Goal: Information Seeking & Learning: Check status

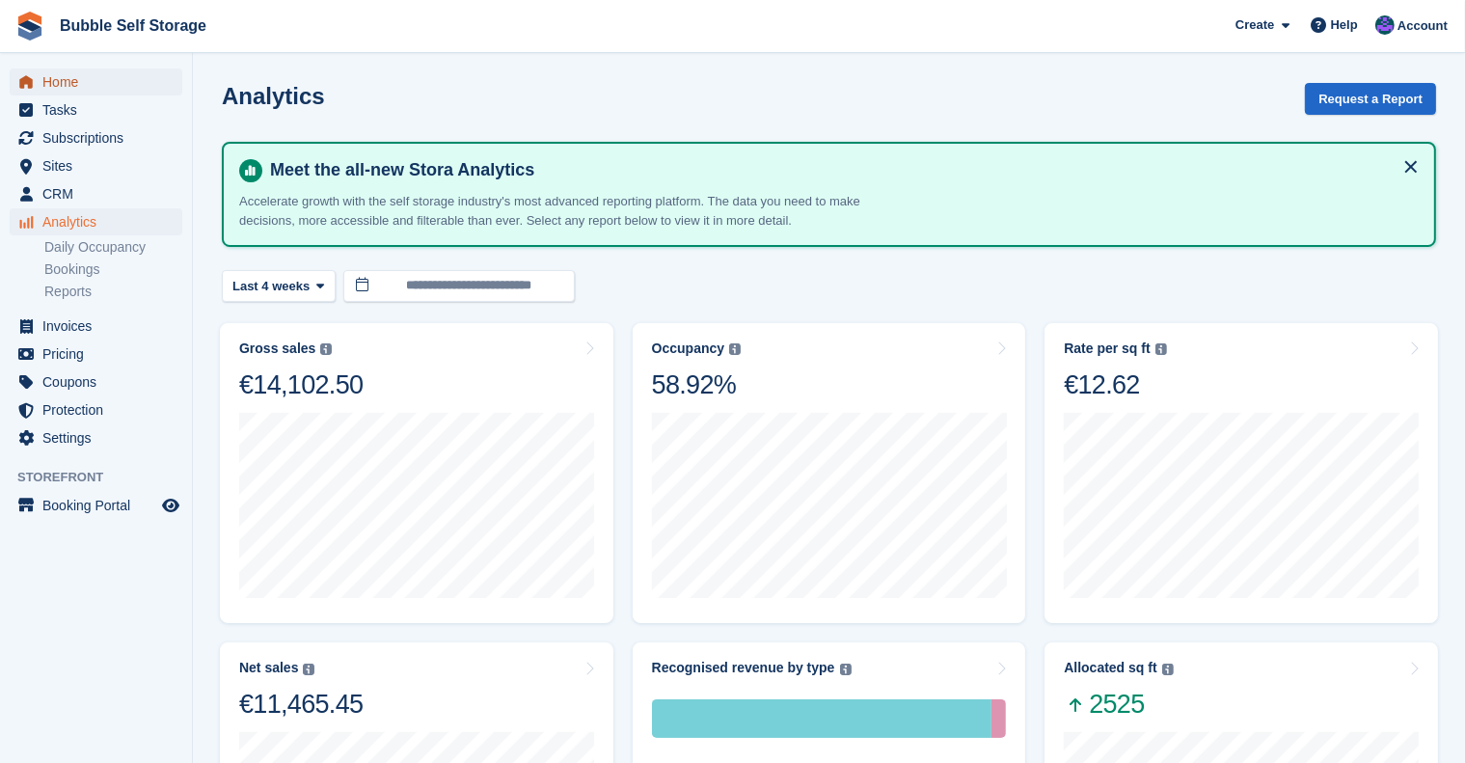
click at [81, 77] on span "Home" at bounding box center [100, 81] width 116 height 27
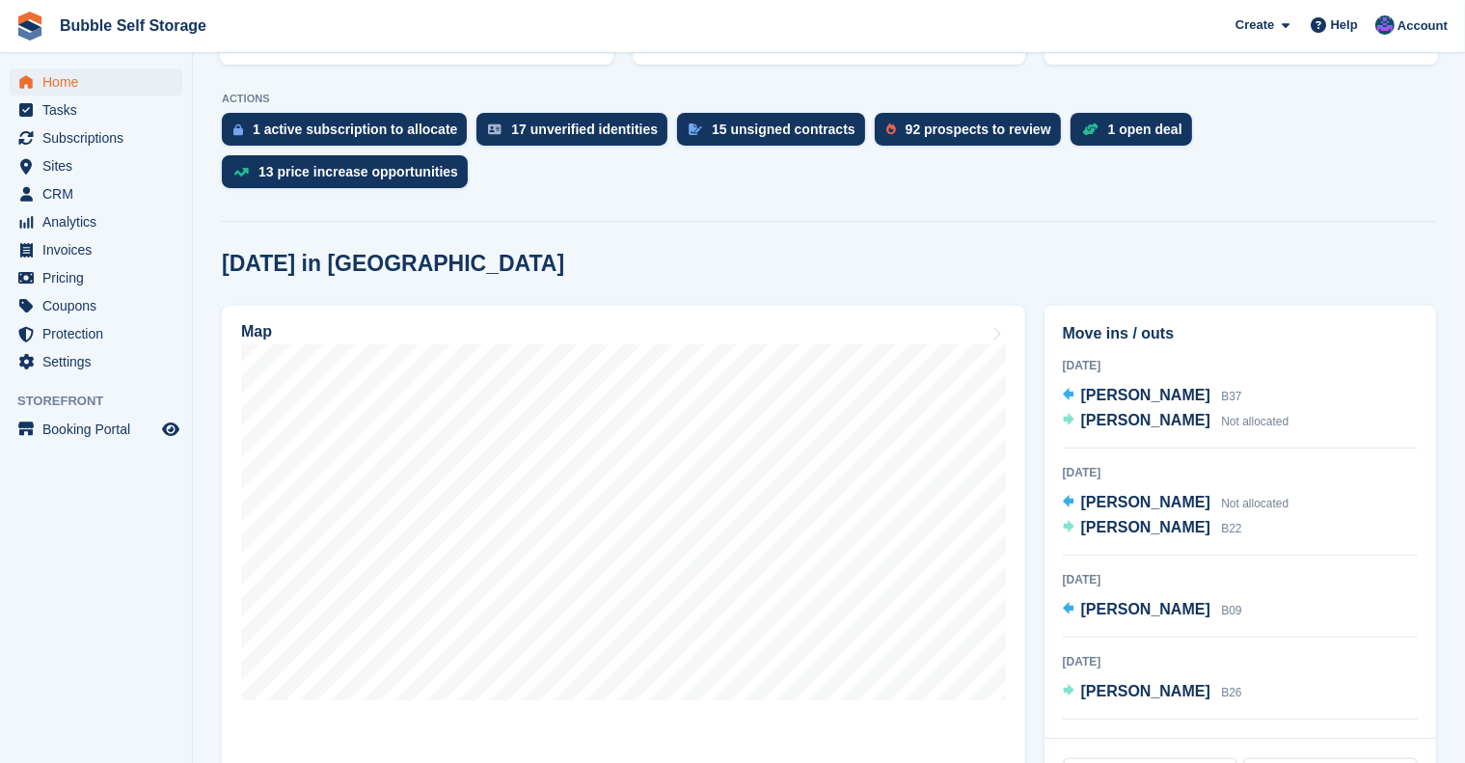
scroll to position [363, 0]
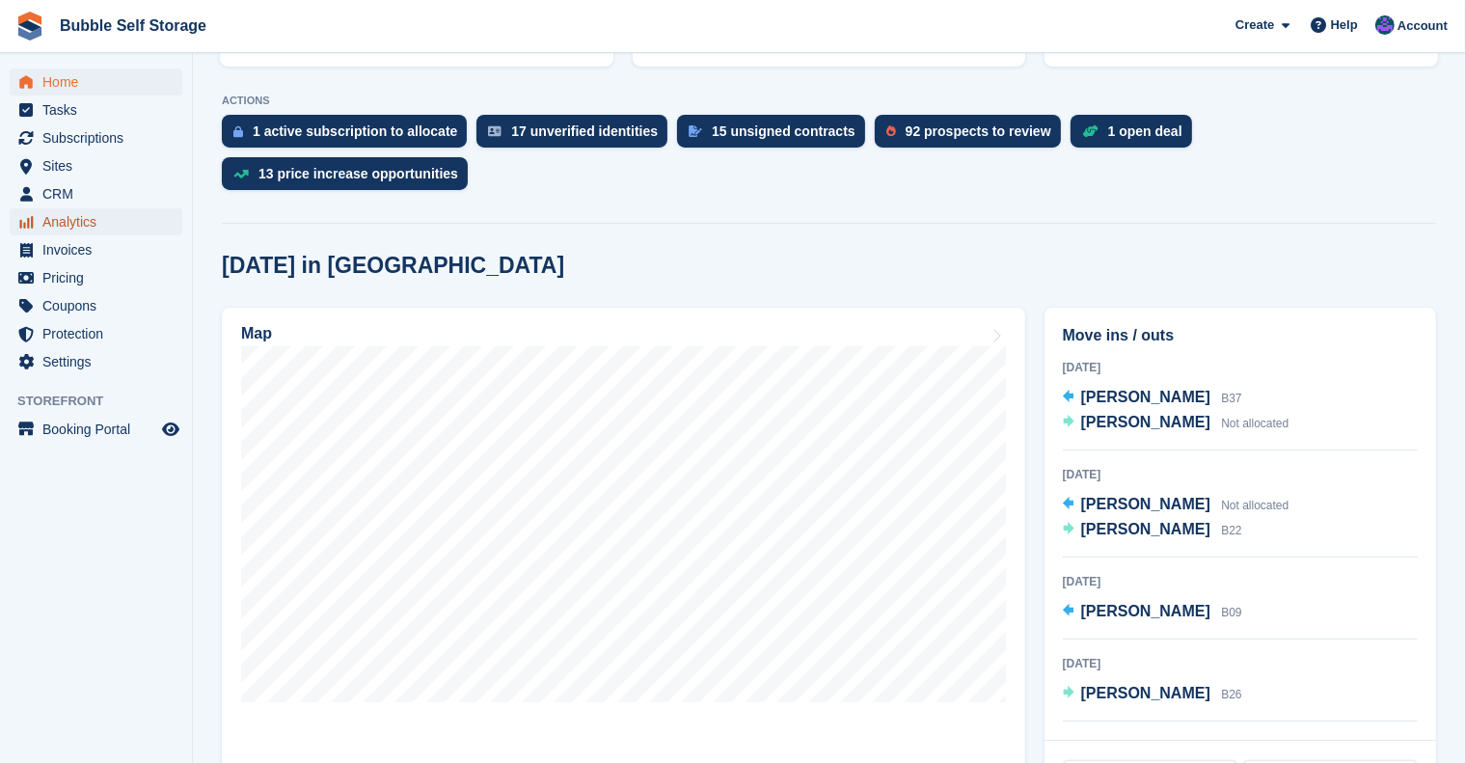
click at [57, 222] on span "Analytics" at bounding box center [100, 221] width 116 height 27
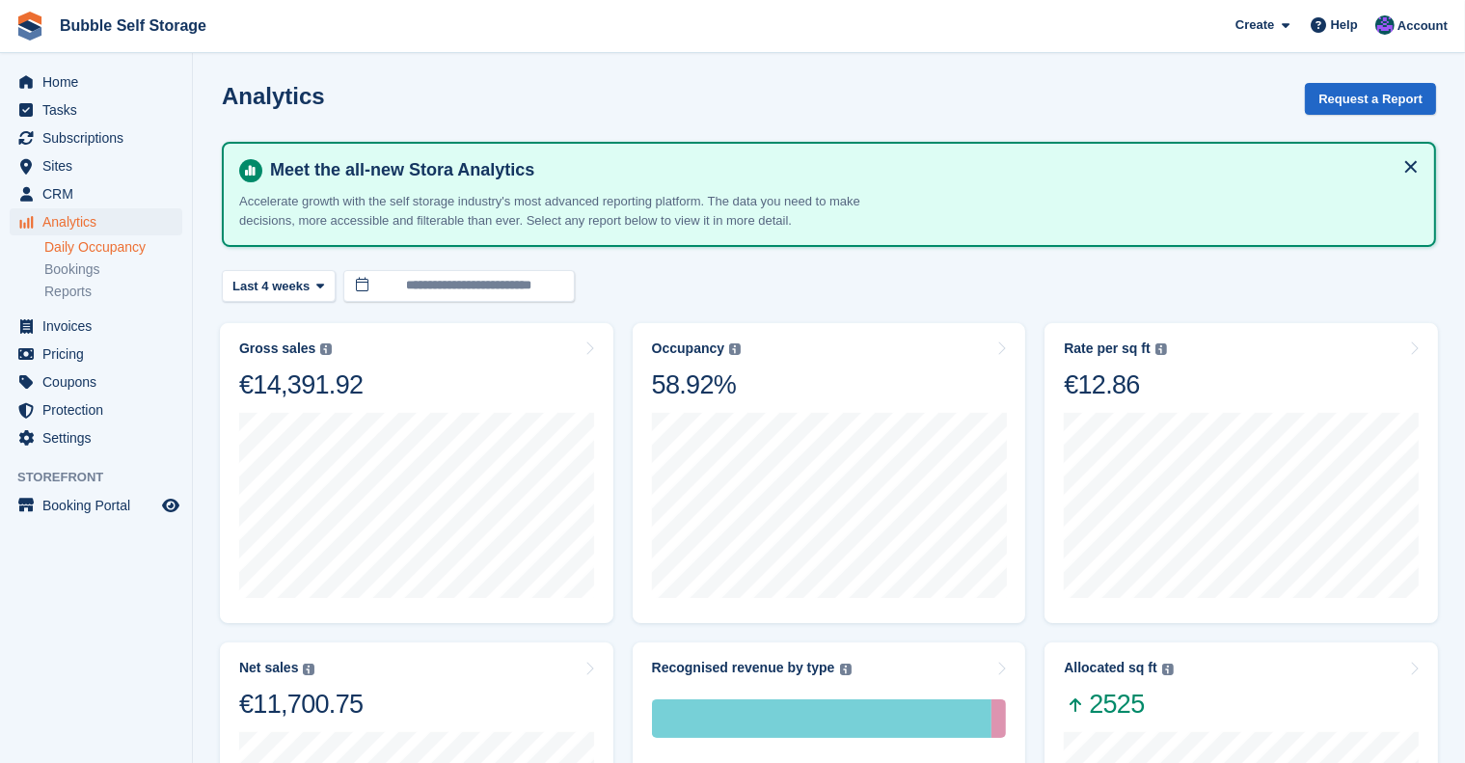
click at [96, 249] on link "Daily Occupancy" at bounding box center [113, 247] width 138 height 18
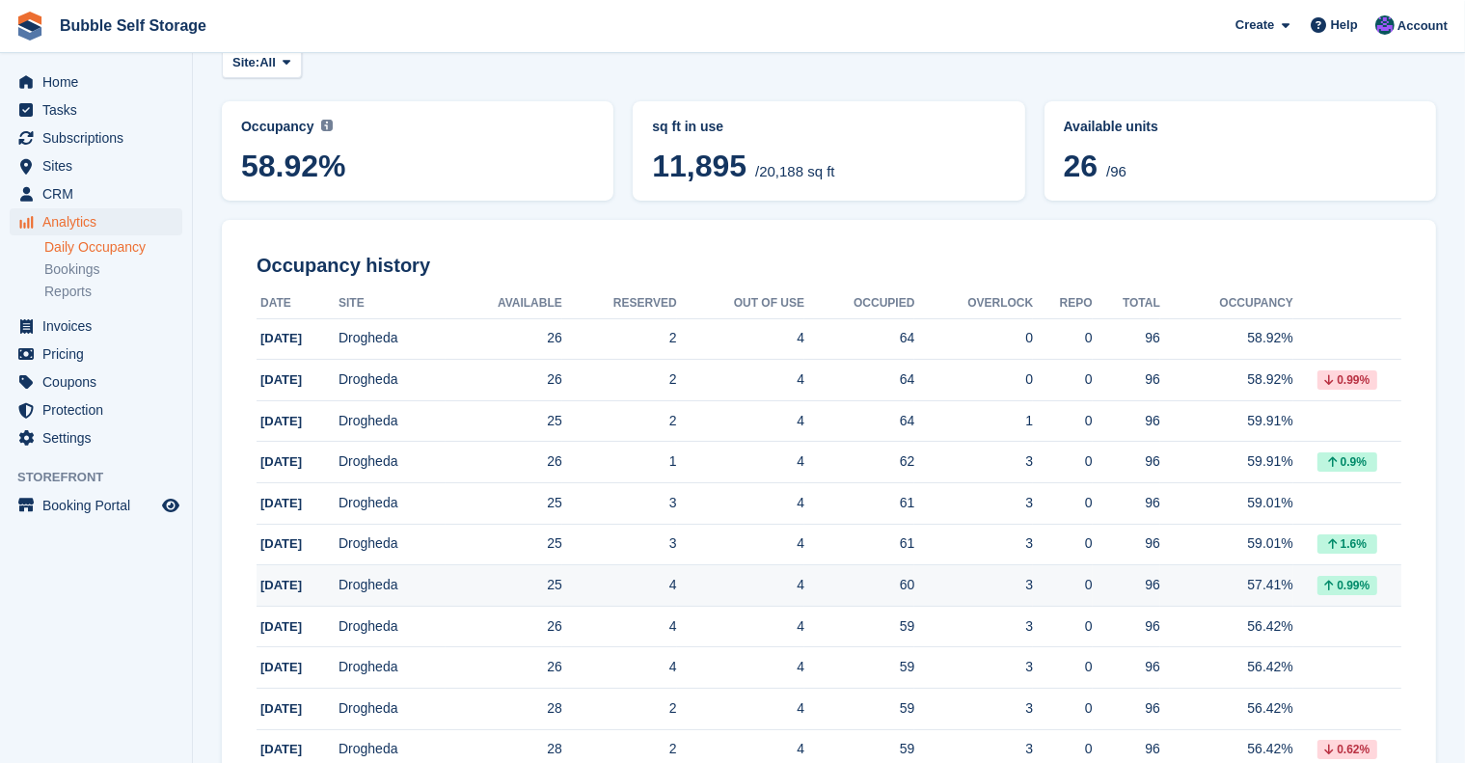
scroll to position [112, 0]
click at [1328, 573] on td "0.99%" at bounding box center [1347, 587] width 108 height 41
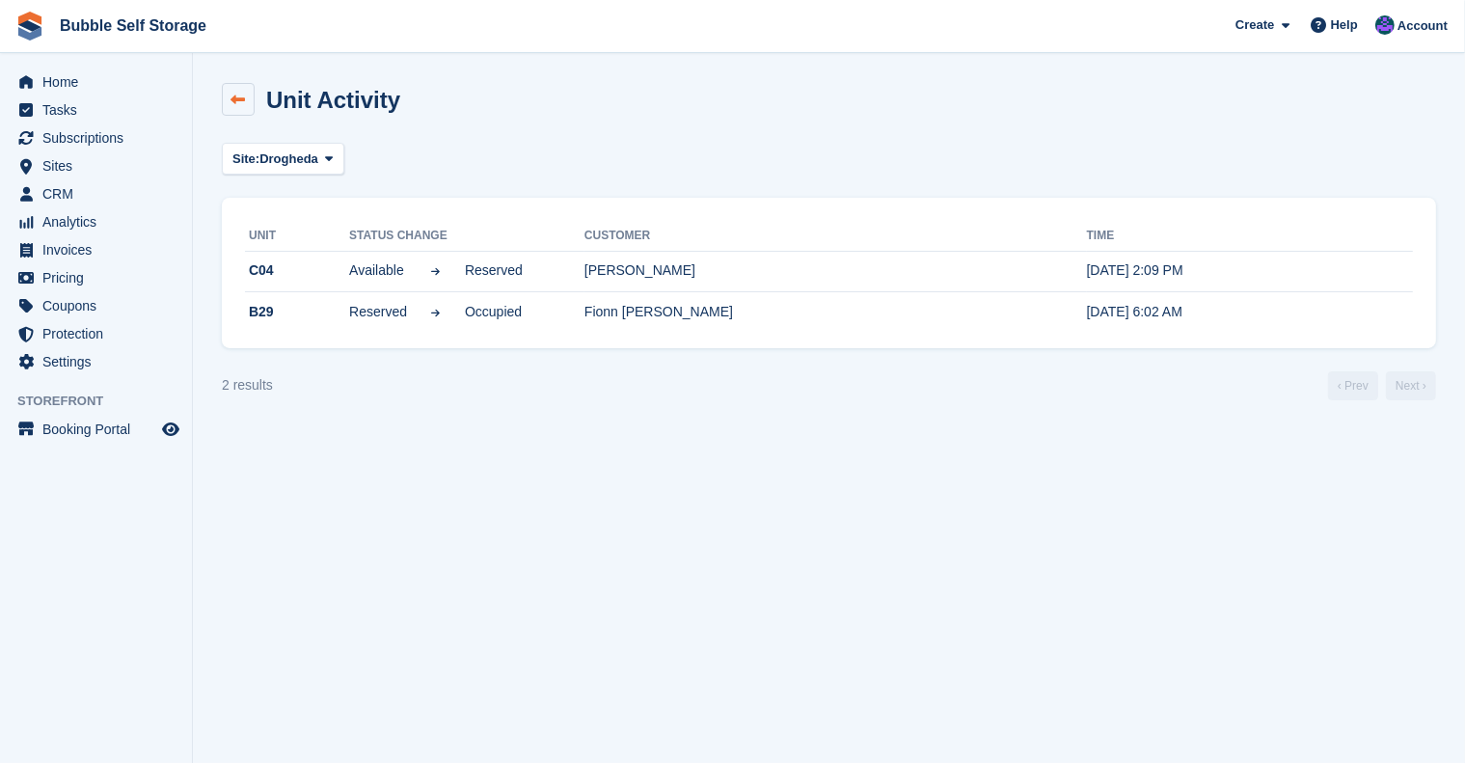
click at [239, 101] on icon at bounding box center [238, 100] width 14 height 14
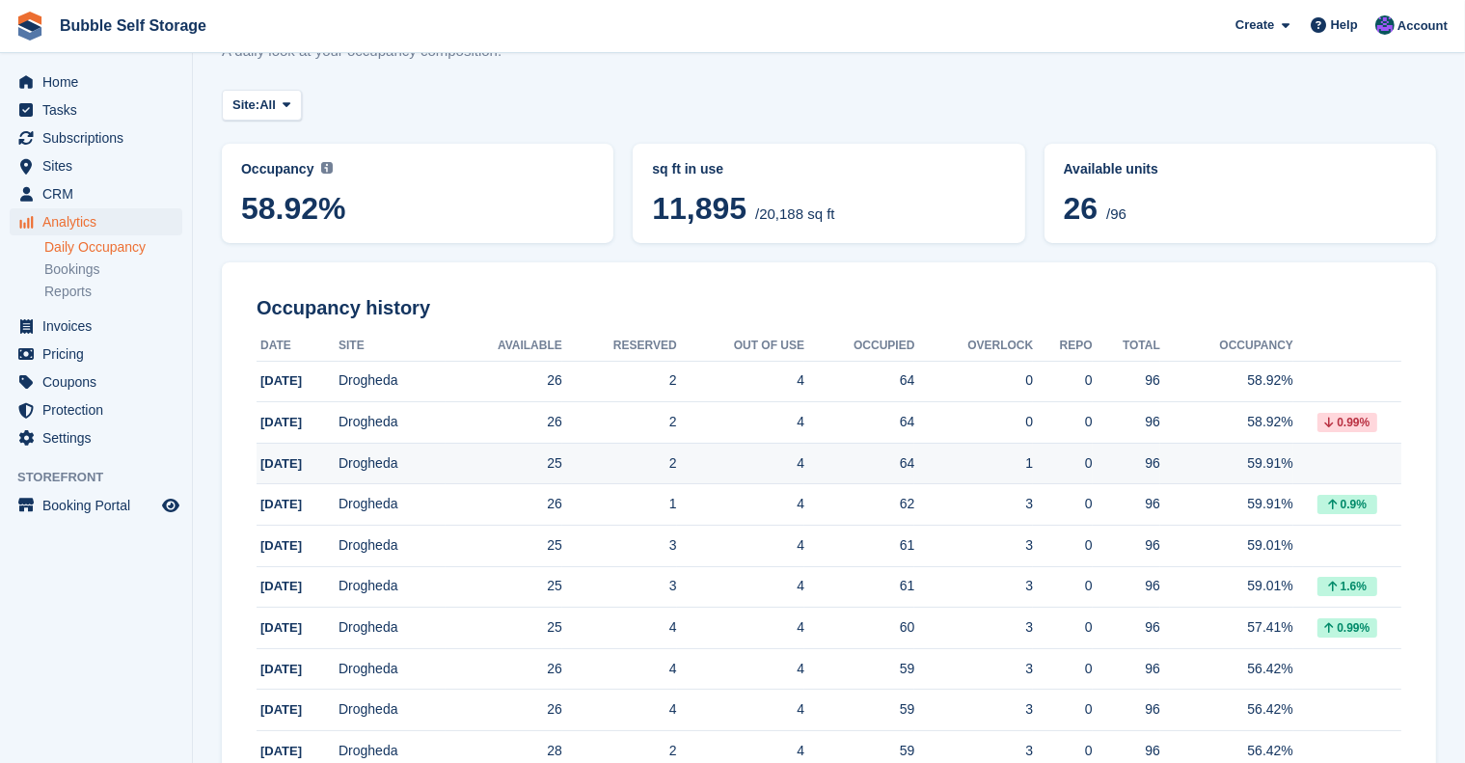
scroll to position [69, 0]
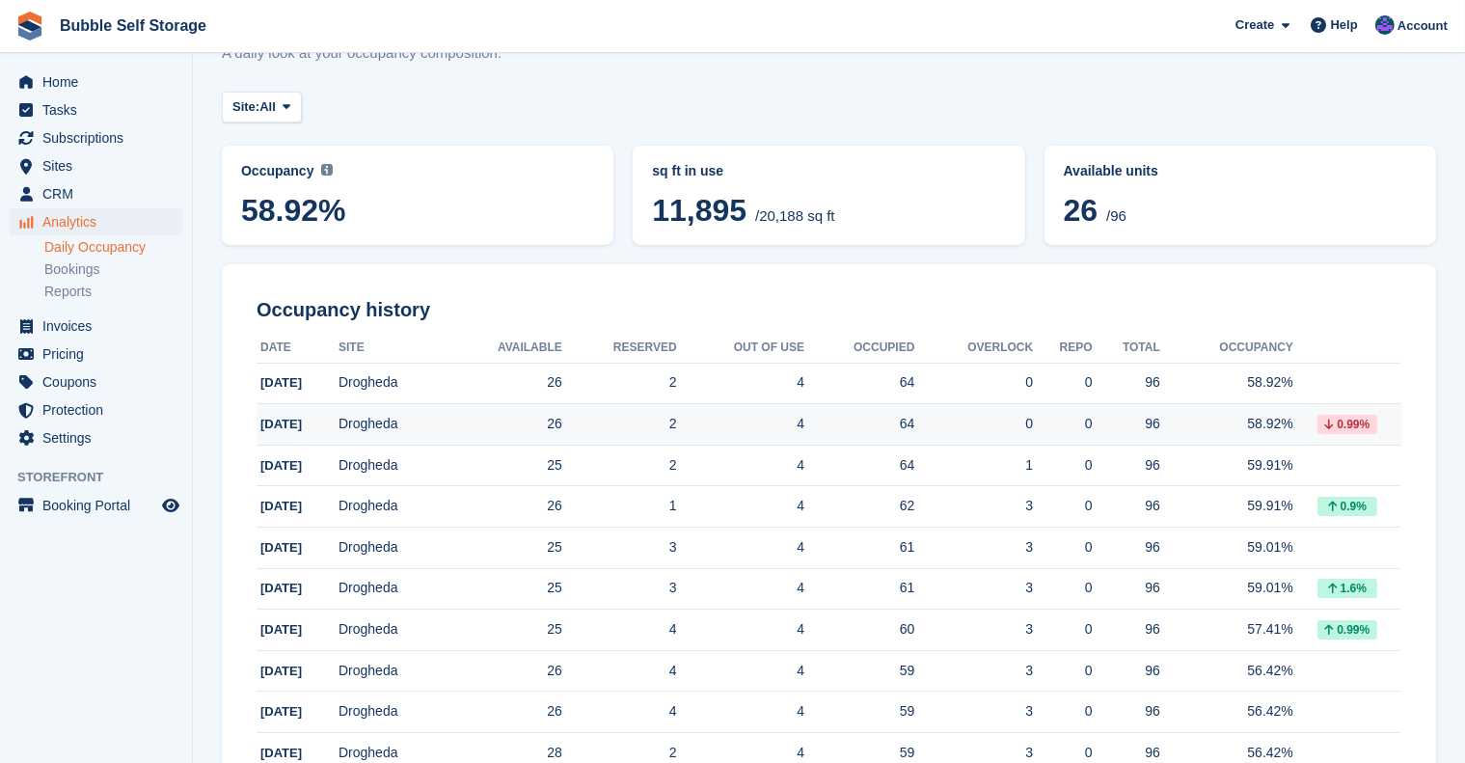
click at [1354, 423] on div "0.99%" at bounding box center [1347, 424] width 60 height 19
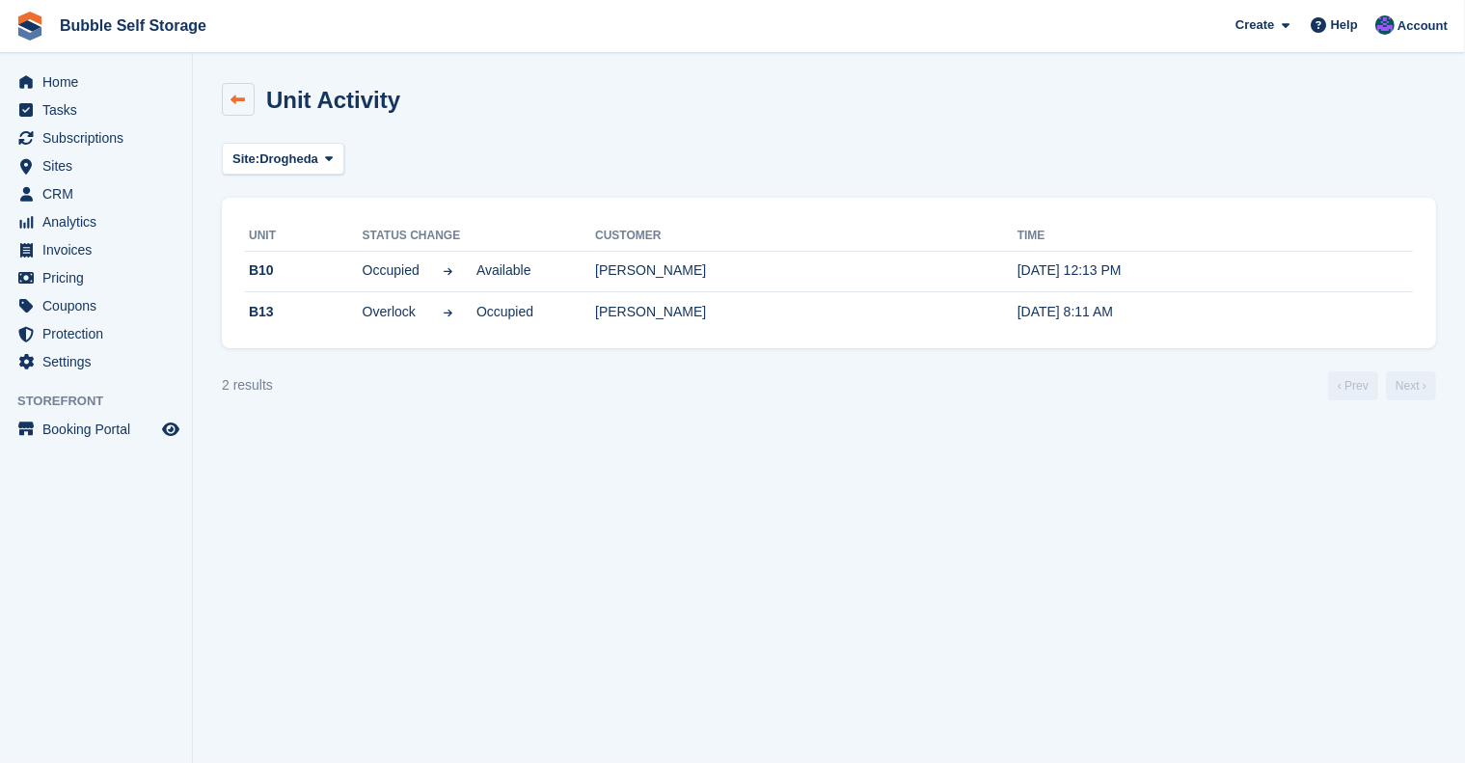
click at [239, 103] on icon at bounding box center [238, 100] width 14 height 14
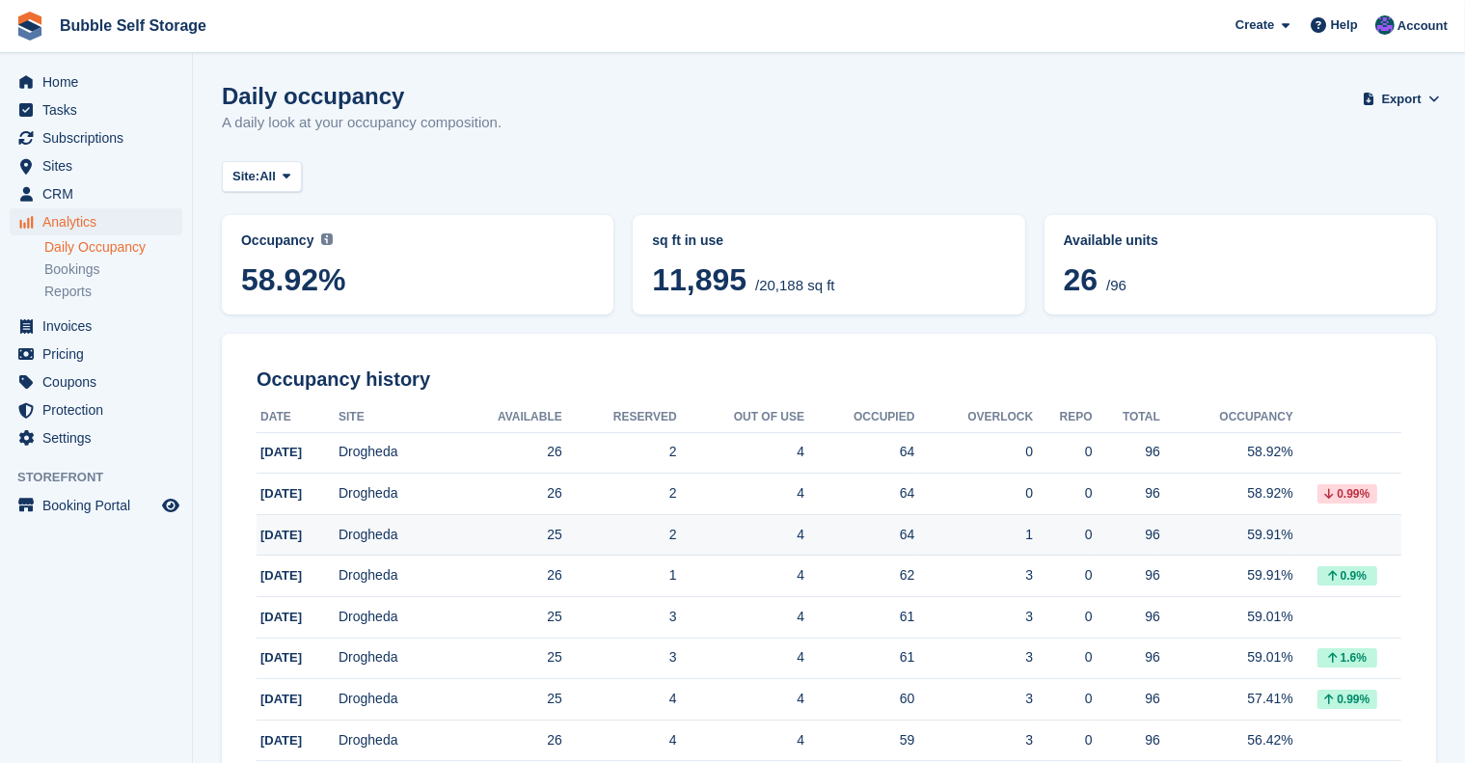
click at [1331, 533] on td at bounding box center [1347, 534] width 108 height 41
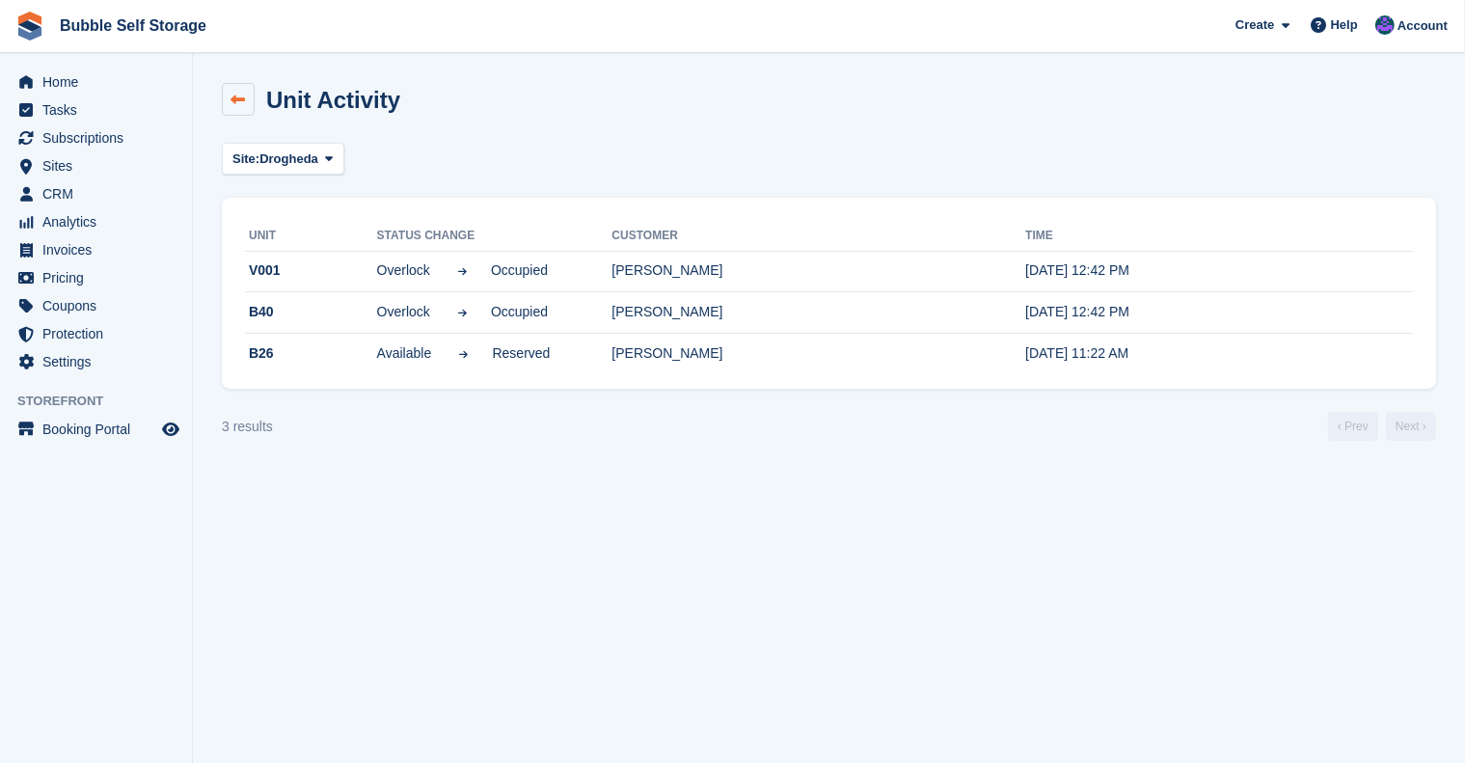
click at [248, 103] on link at bounding box center [238, 99] width 33 height 33
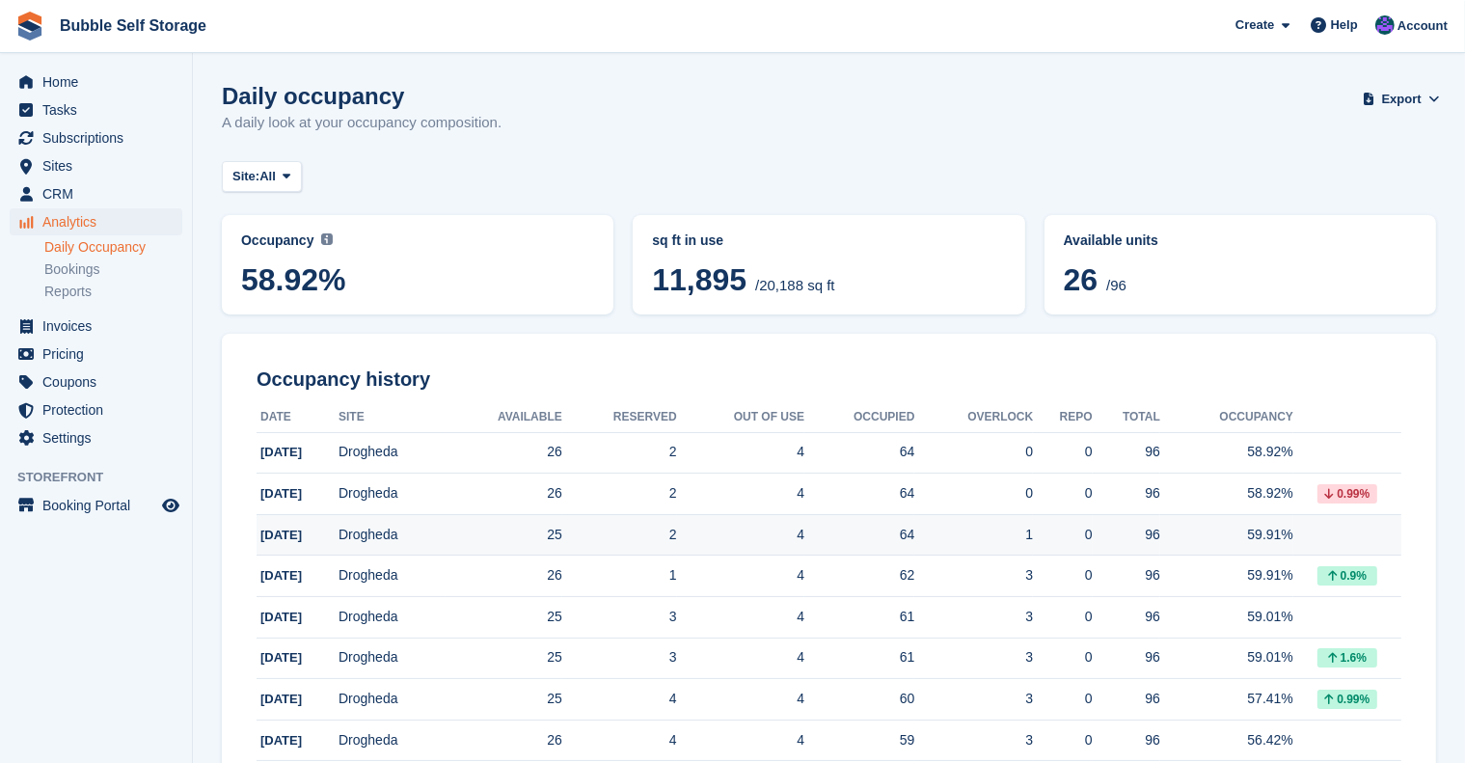
click at [1321, 530] on td at bounding box center [1347, 534] width 108 height 41
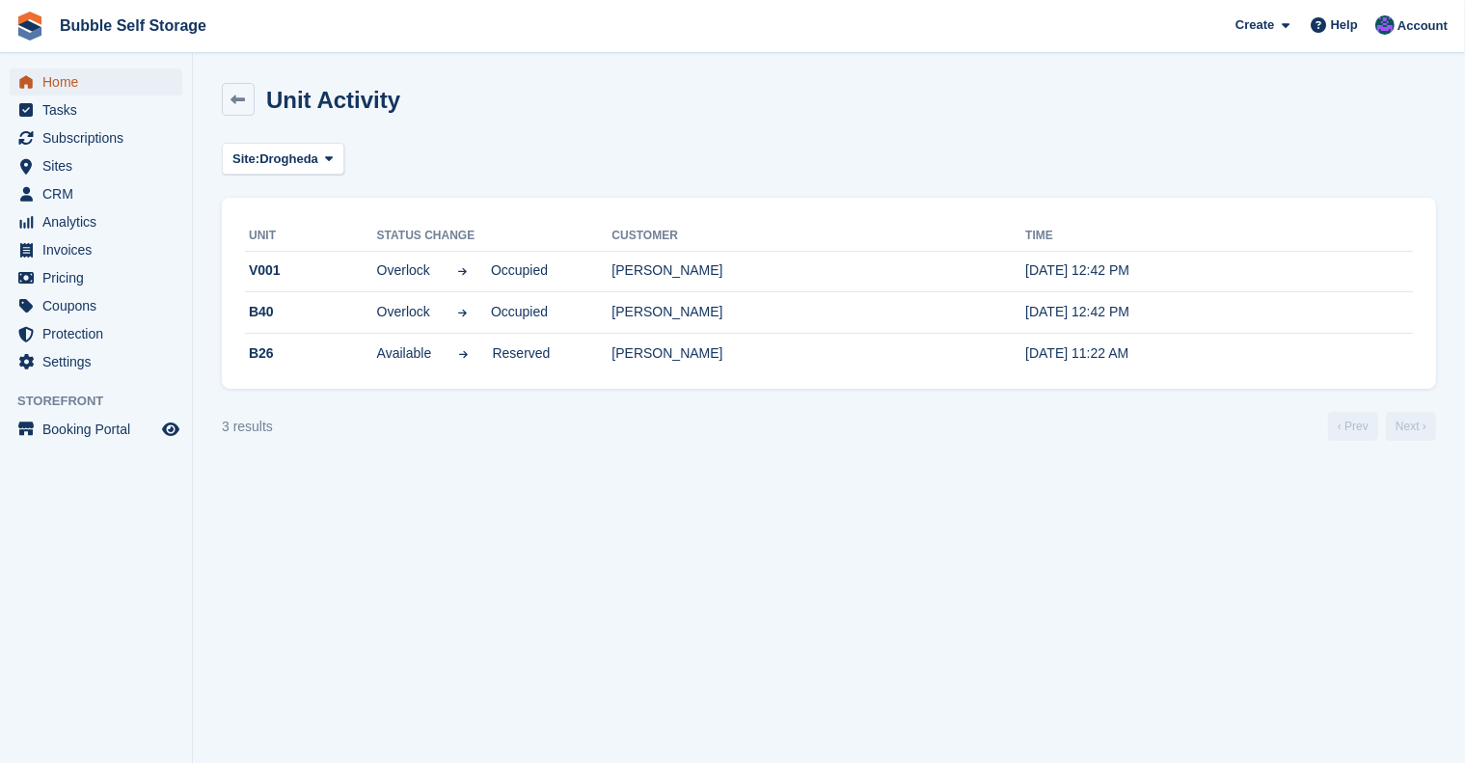
click at [79, 84] on span "Home" at bounding box center [100, 81] width 116 height 27
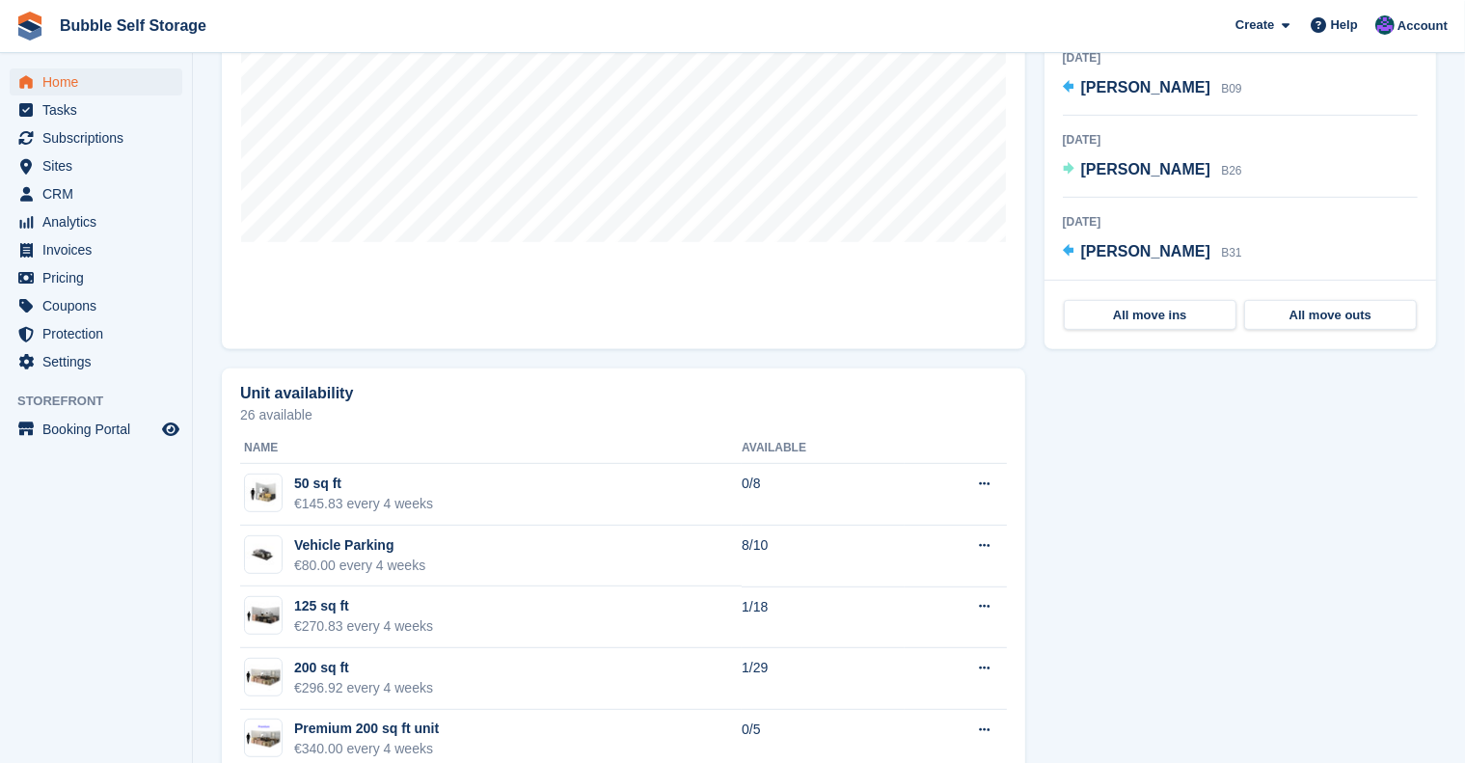
scroll to position [802, 0]
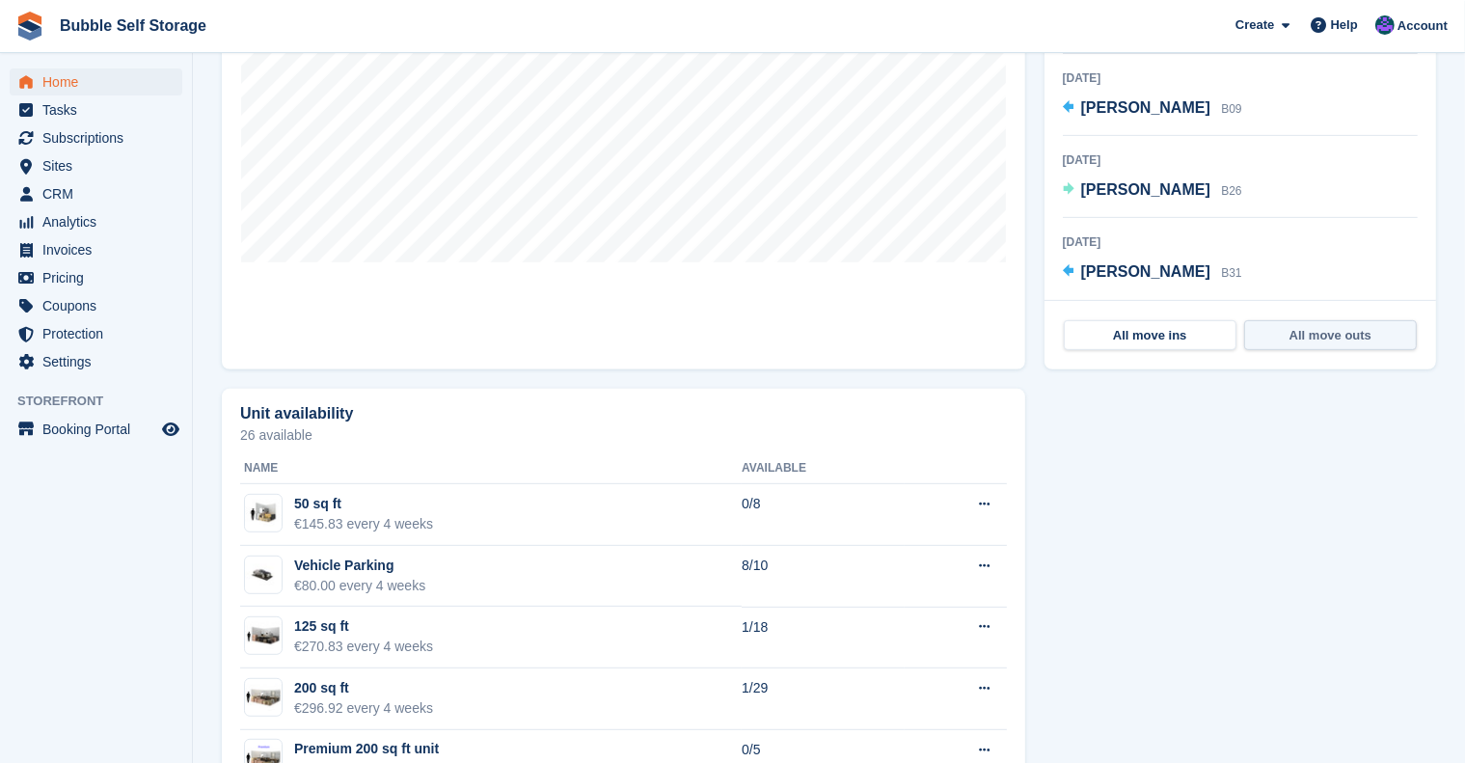
click at [1304, 320] on link "All move outs" at bounding box center [1330, 335] width 173 height 31
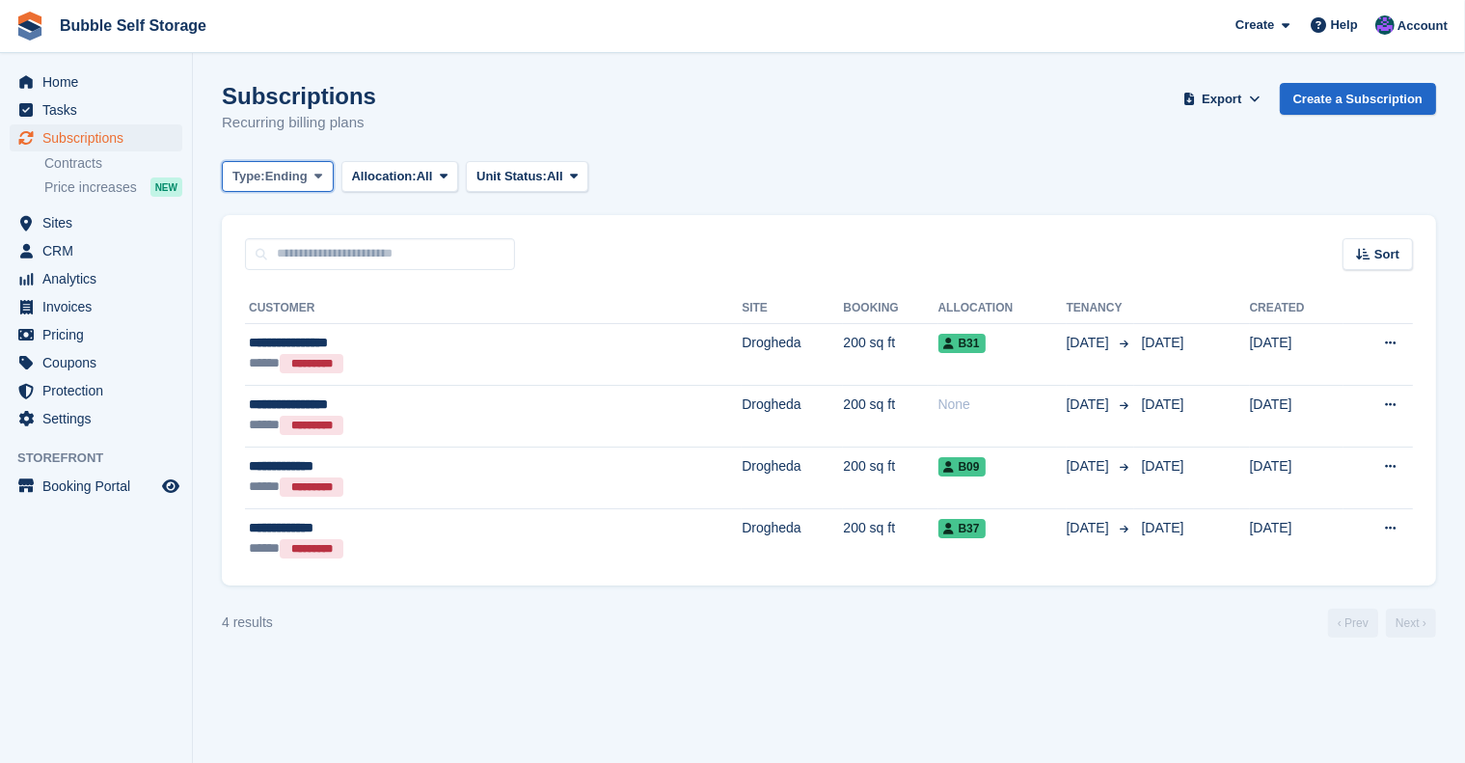
click at [293, 177] on span "Ending" at bounding box center [286, 176] width 42 height 19
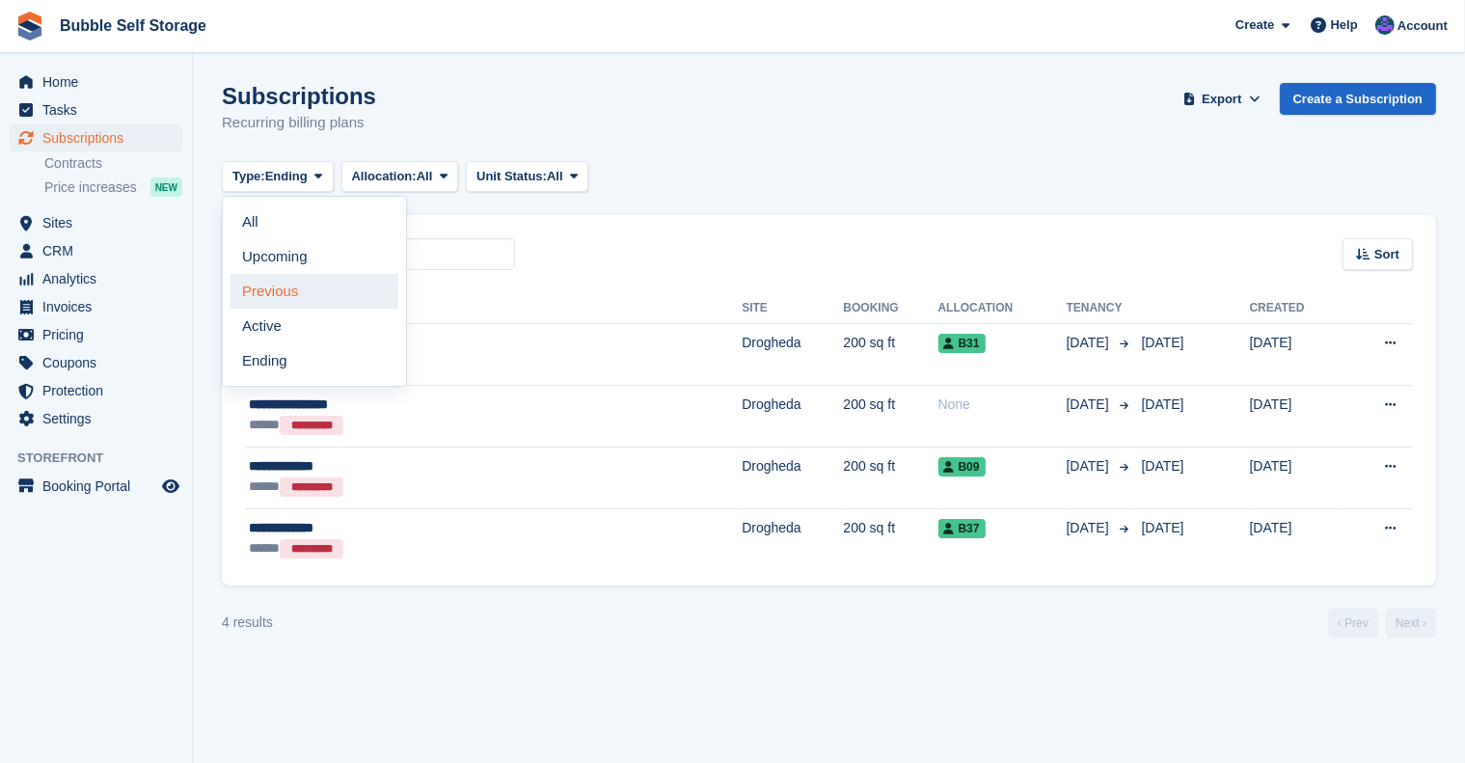
click at [295, 286] on link "Previous" at bounding box center [314, 291] width 168 height 35
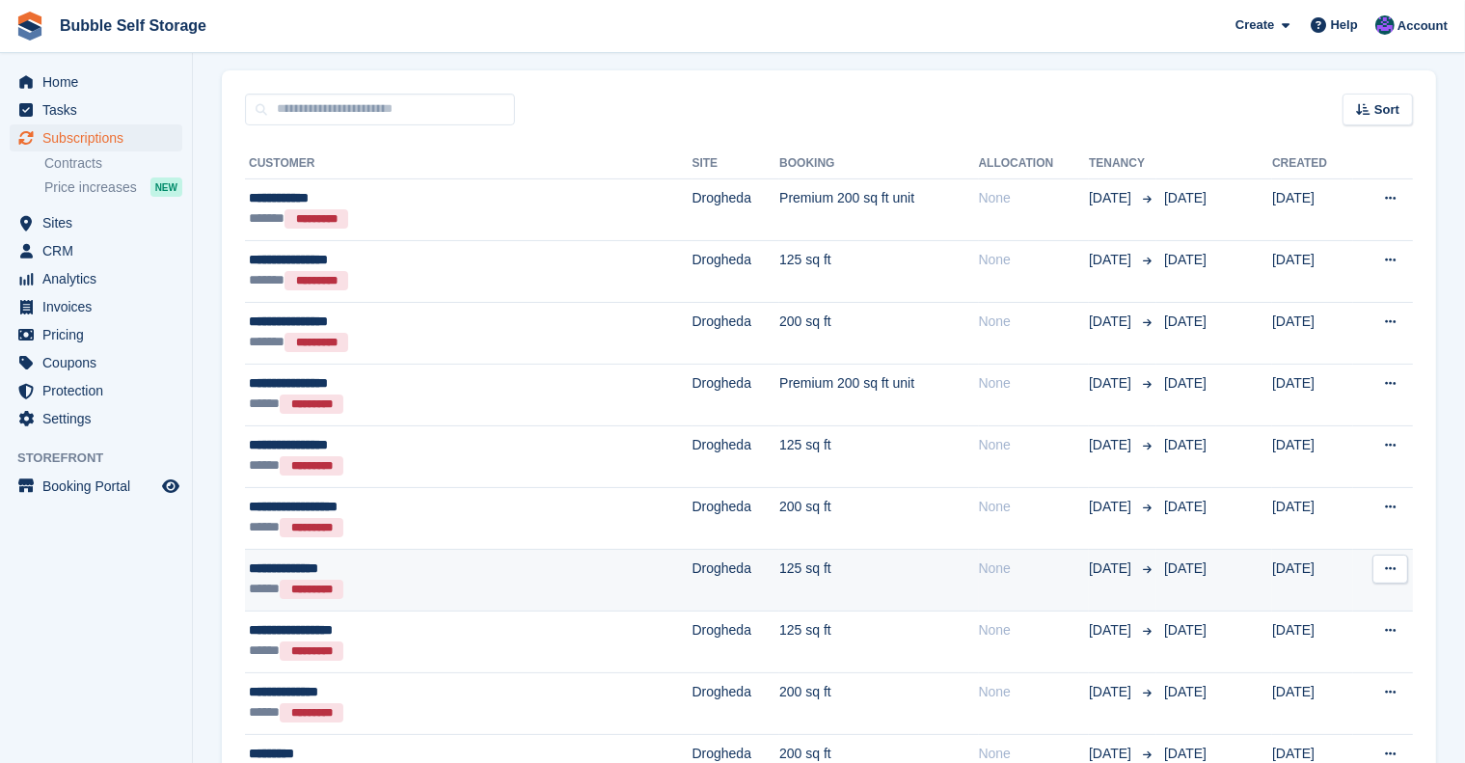
scroll to position [127, 0]
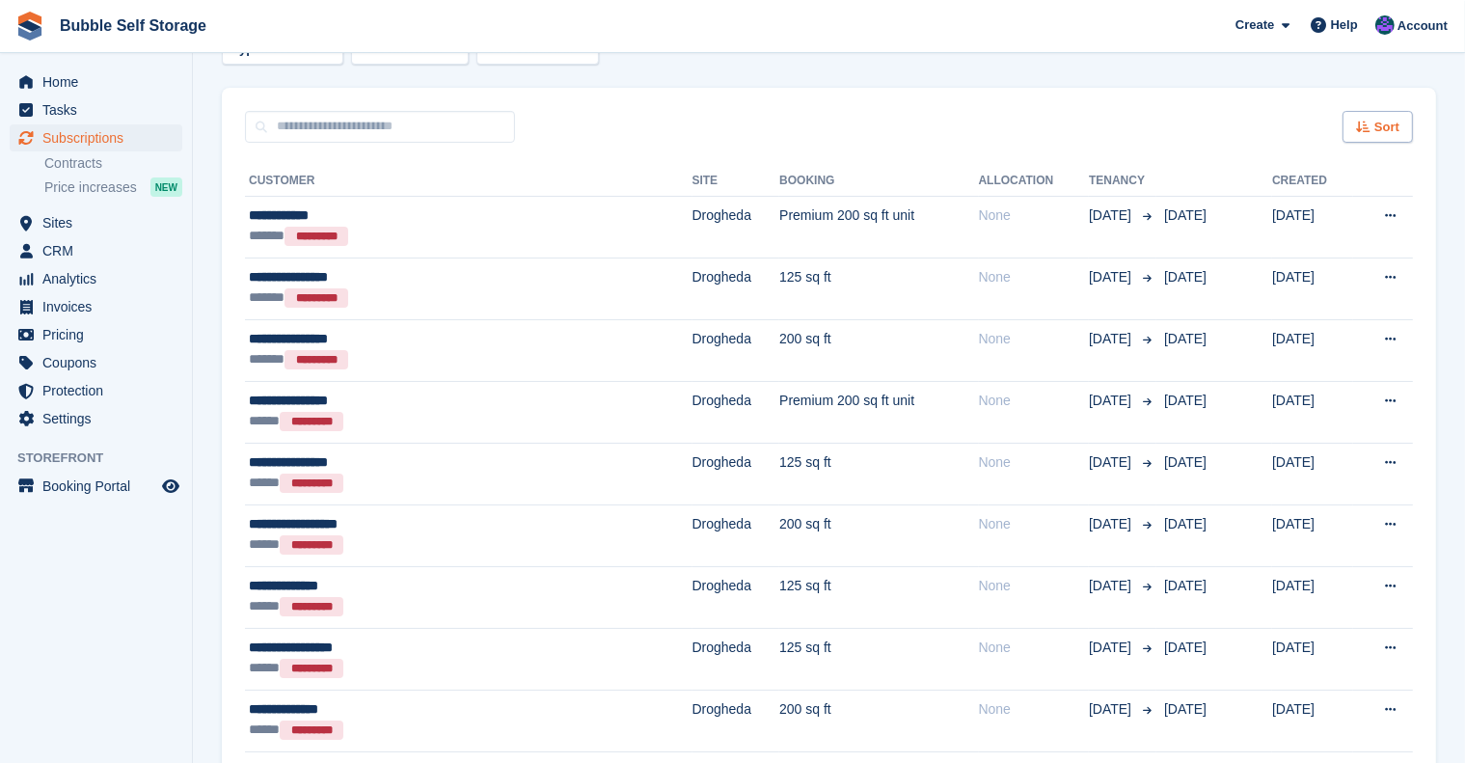
click at [1369, 131] on icon at bounding box center [1363, 127] width 14 height 13
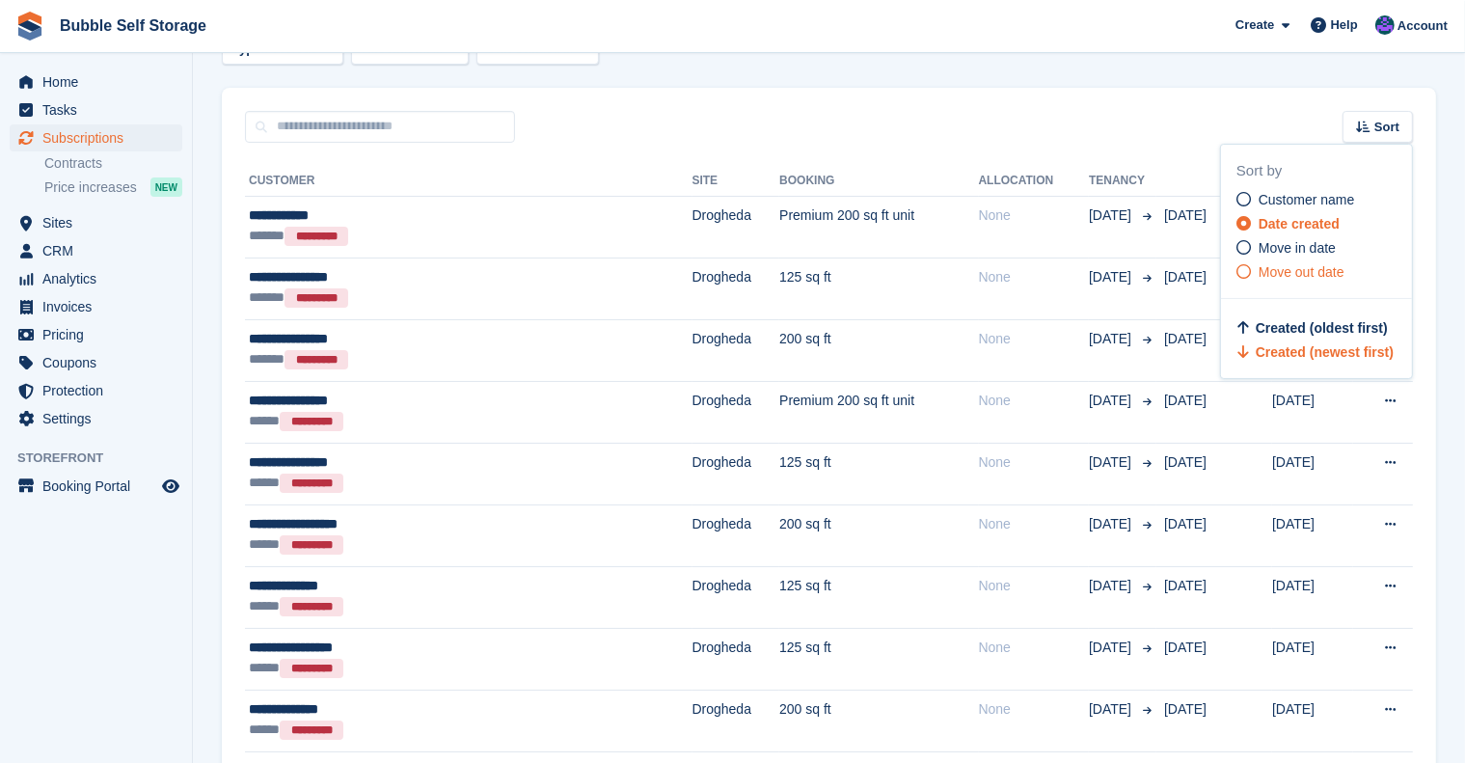
click at [1250, 272] on div "Move out date" at bounding box center [1324, 272] width 176 height 20
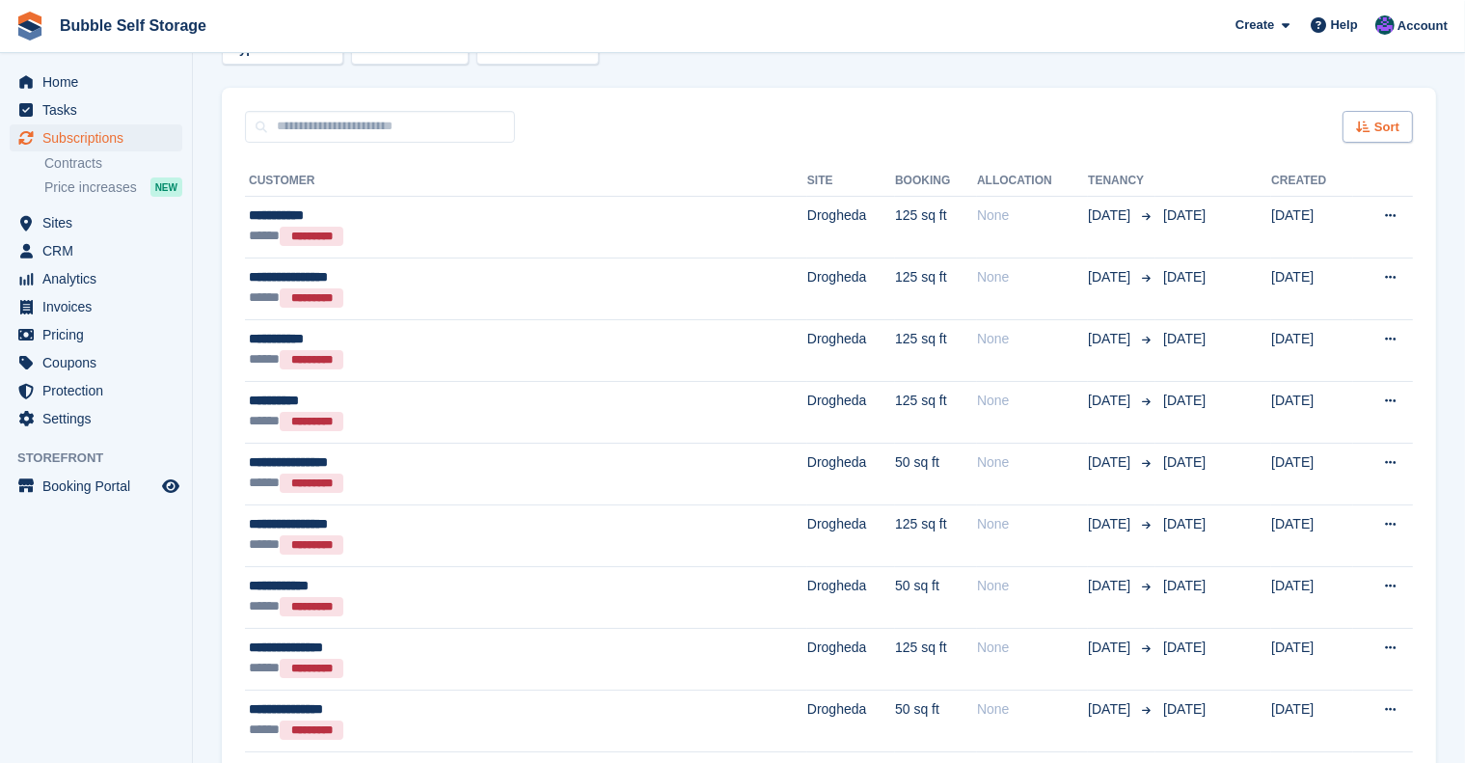
click at [1377, 135] on span "Sort" at bounding box center [1386, 127] width 25 height 19
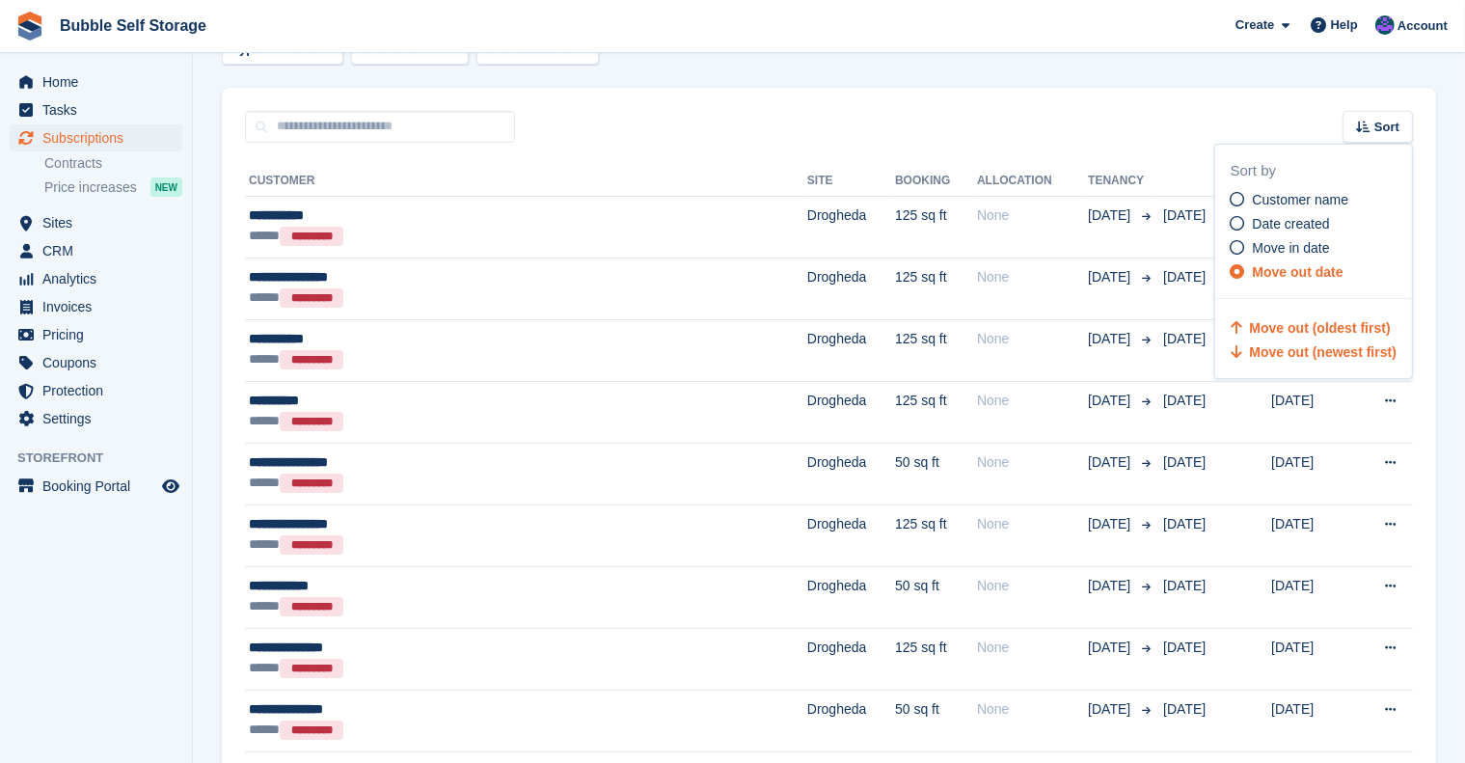
click at [1274, 346] on span "Move out (newest first)" at bounding box center [1323, 351] width 147 height 15
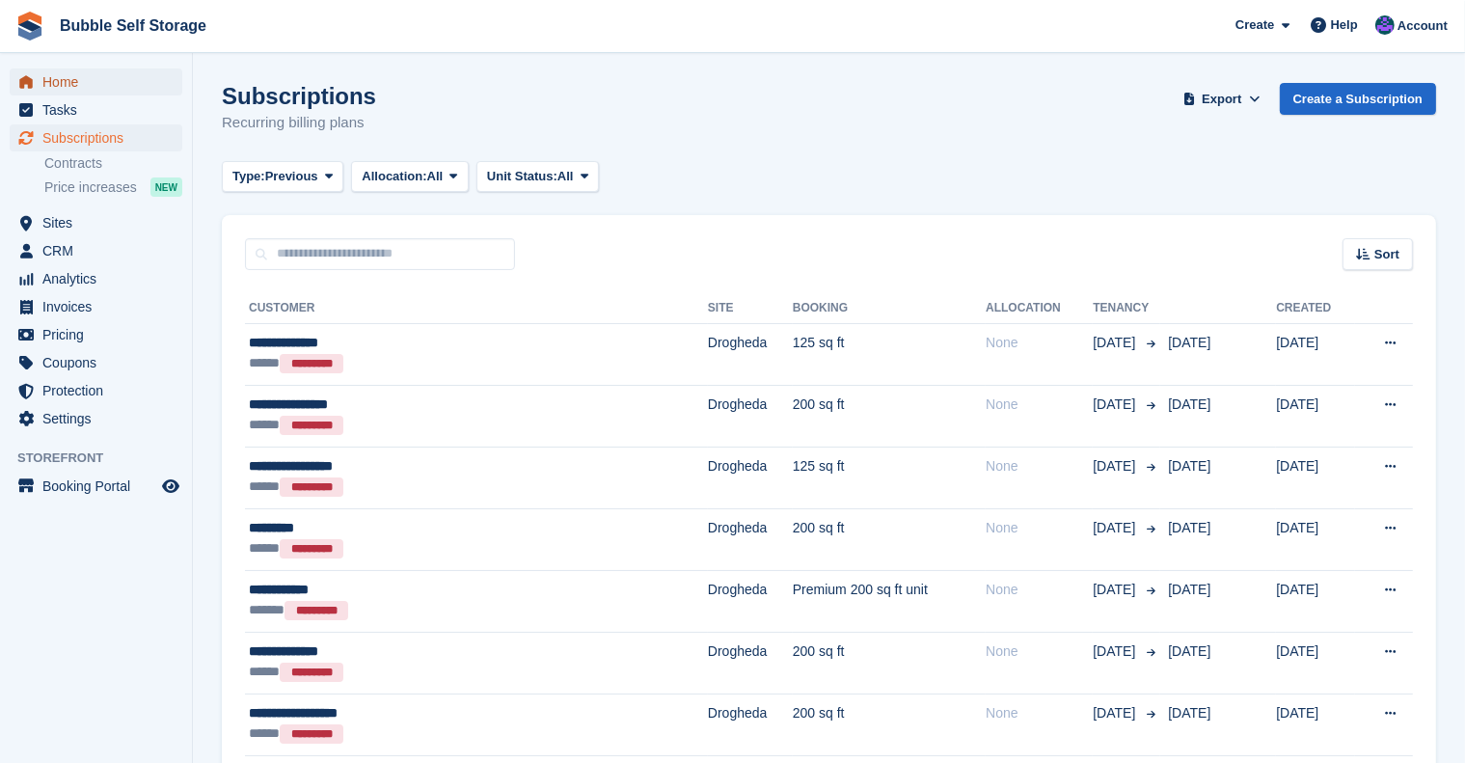
click at [62, 83] on span "Home" at bounding box center [100, 81] width 116 height 27
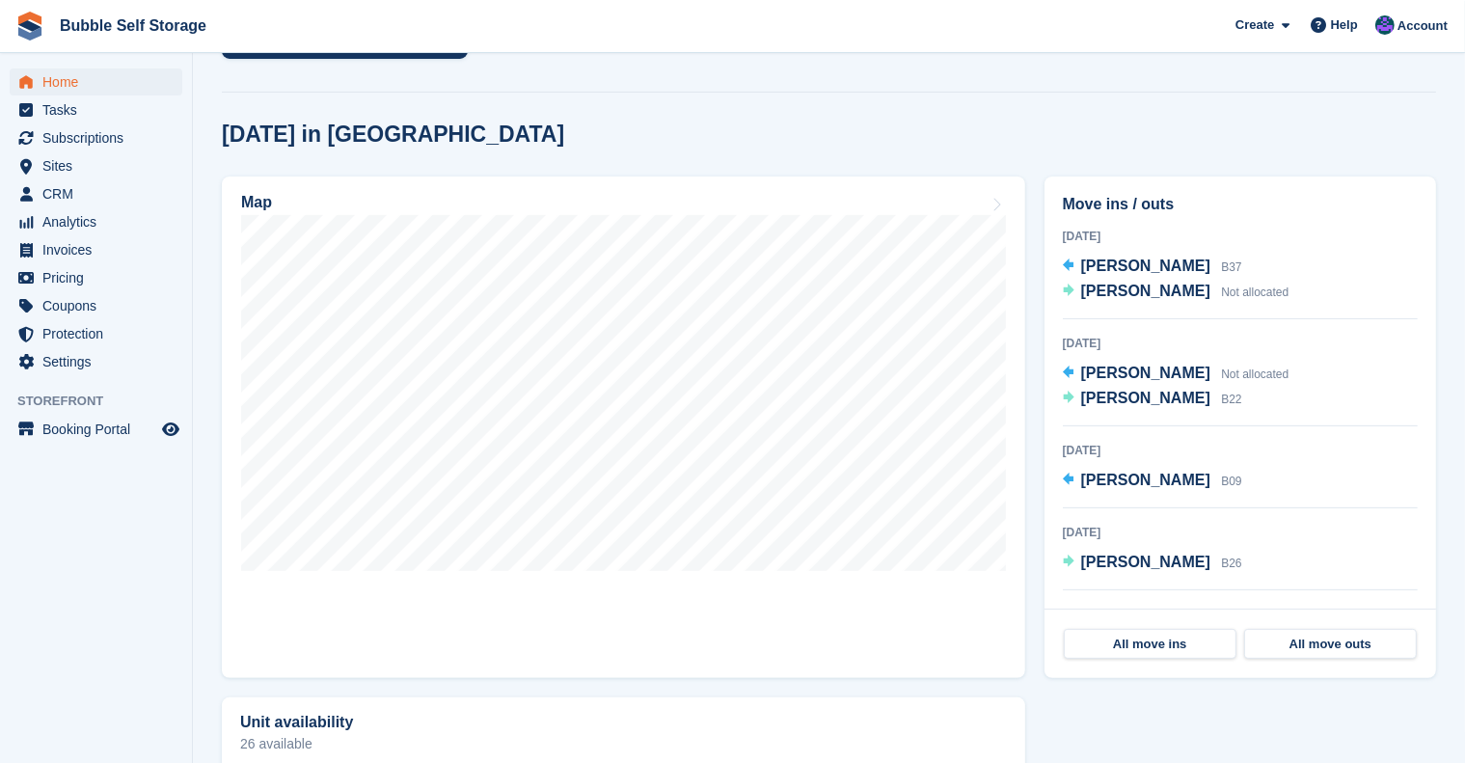
scroll to position [530, 0]
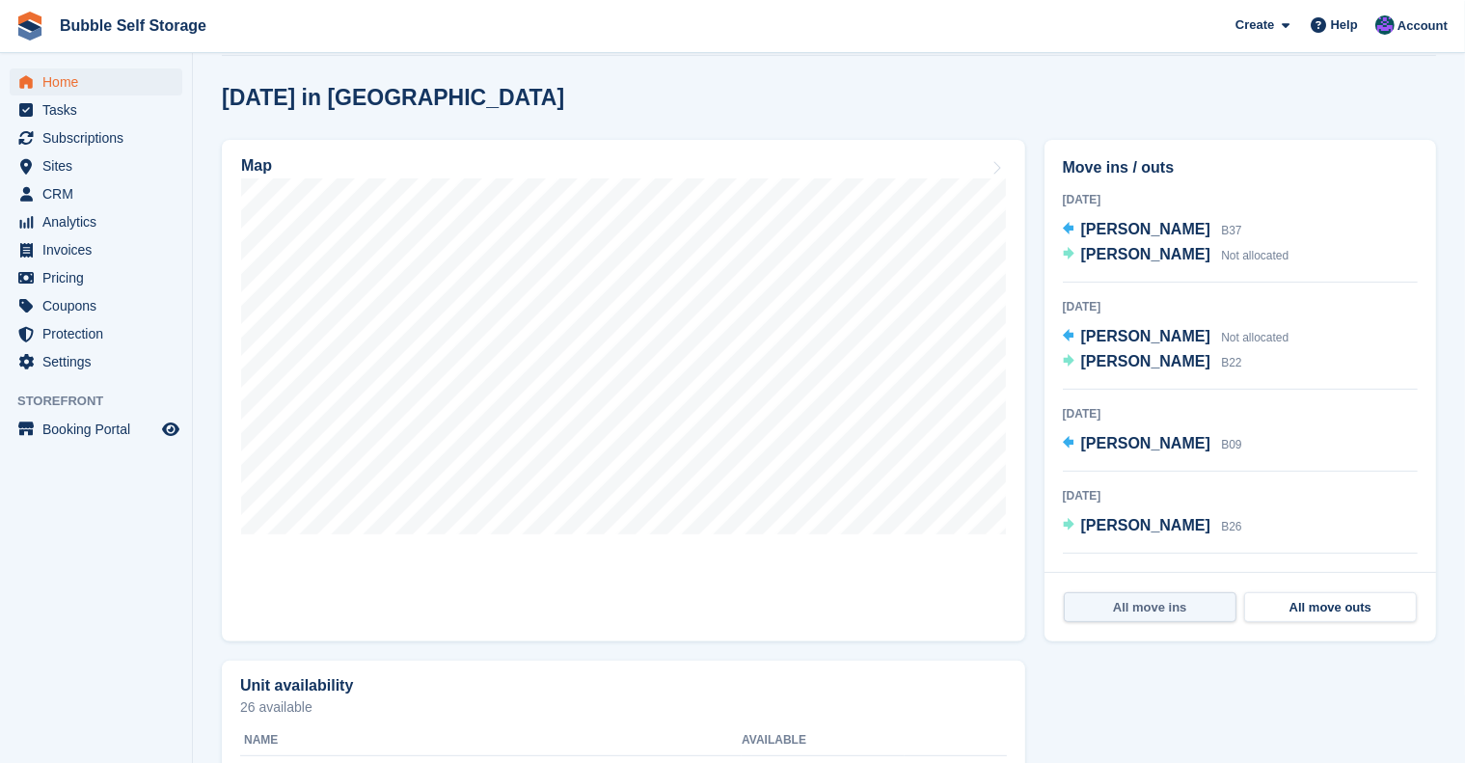
click at [1161, 592] on link "All move ins" at bounding box center [1150, 607] width 173 height 31
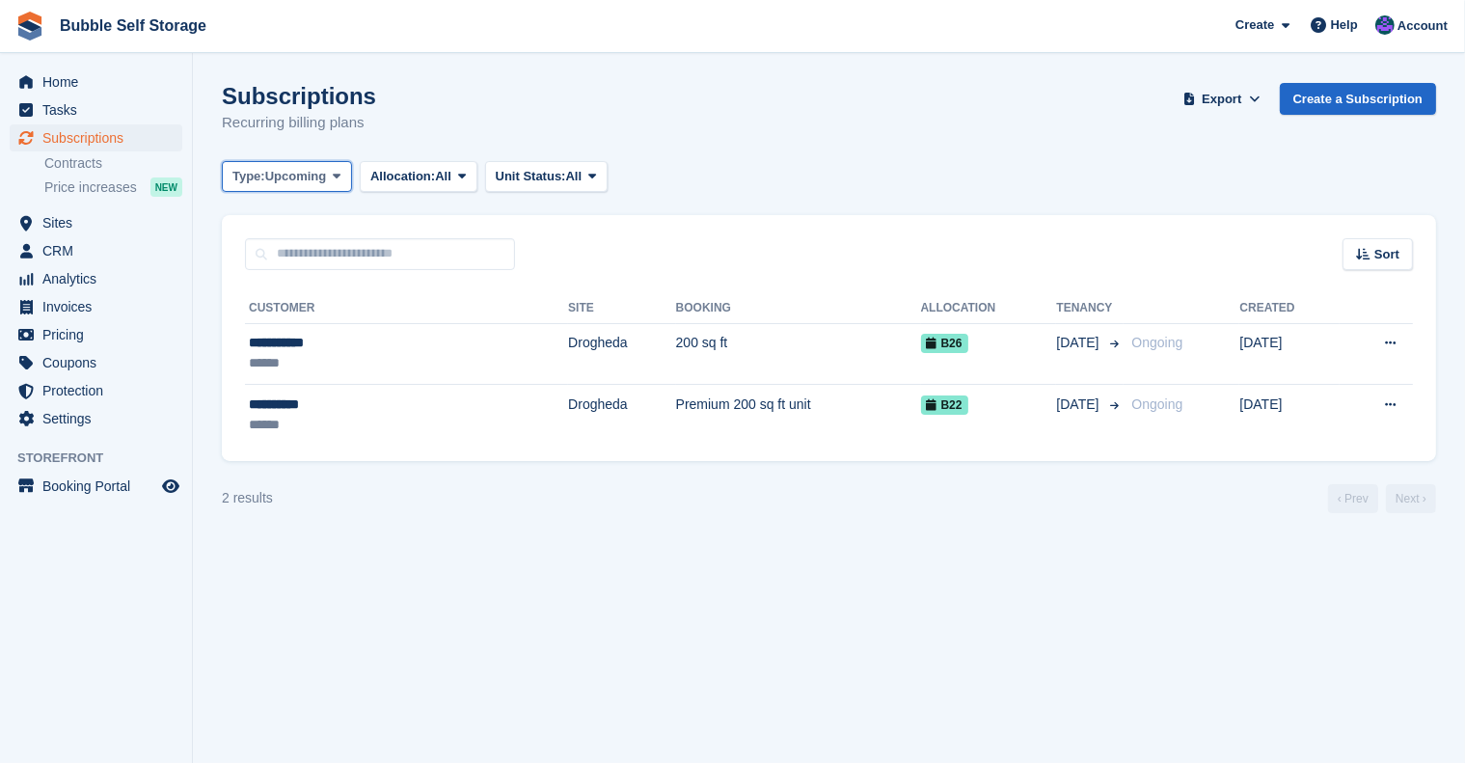
click at [294, 176] on span "Upcoming" at bounding box center [296, 176] width 62 height 19
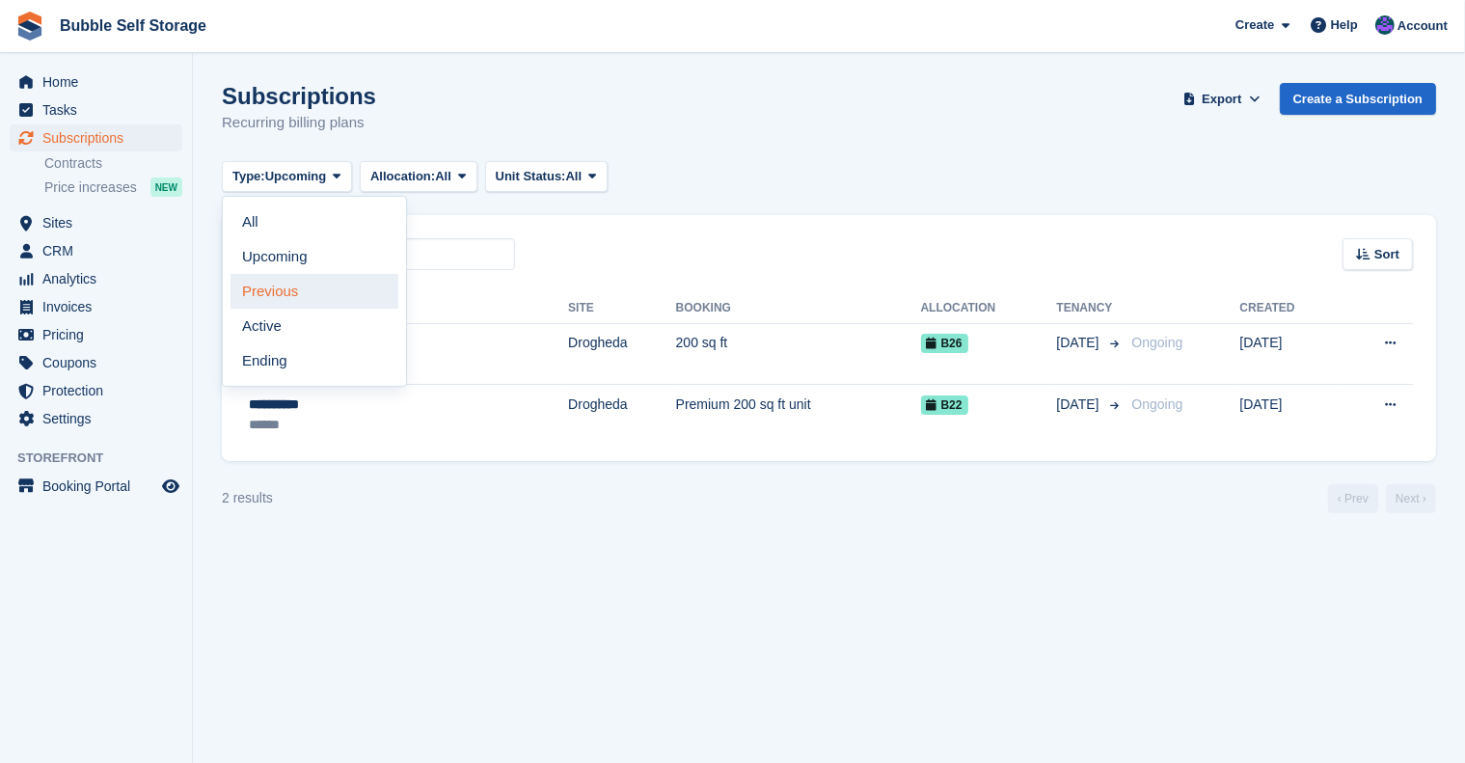
click at [278, 281] on link "Previous" at bounding box center [314, 291] width 168 height 35
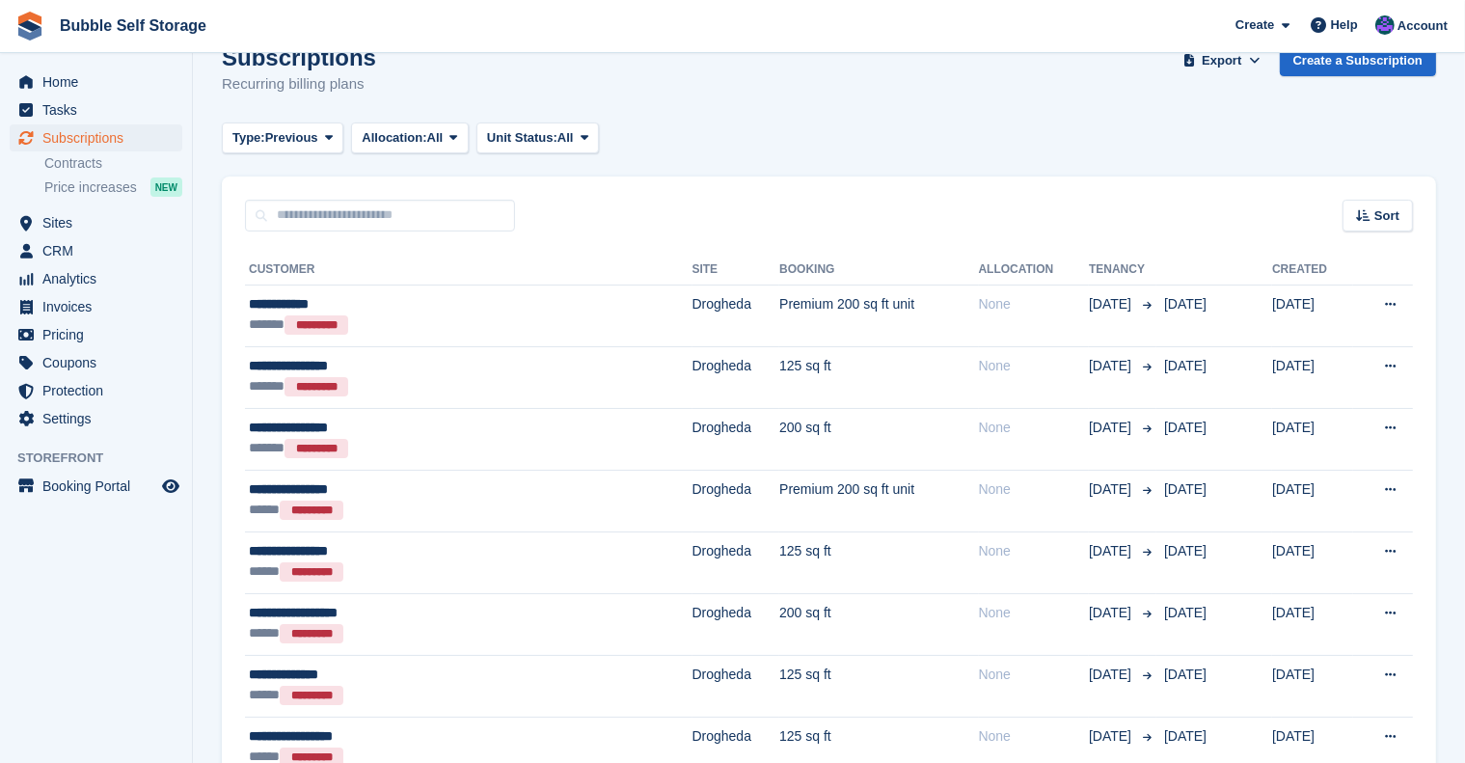
scroll to position [39, 0]
click at [1398, 206] on span "Sort" at bounding box center [1386, 215] width 25 height 19
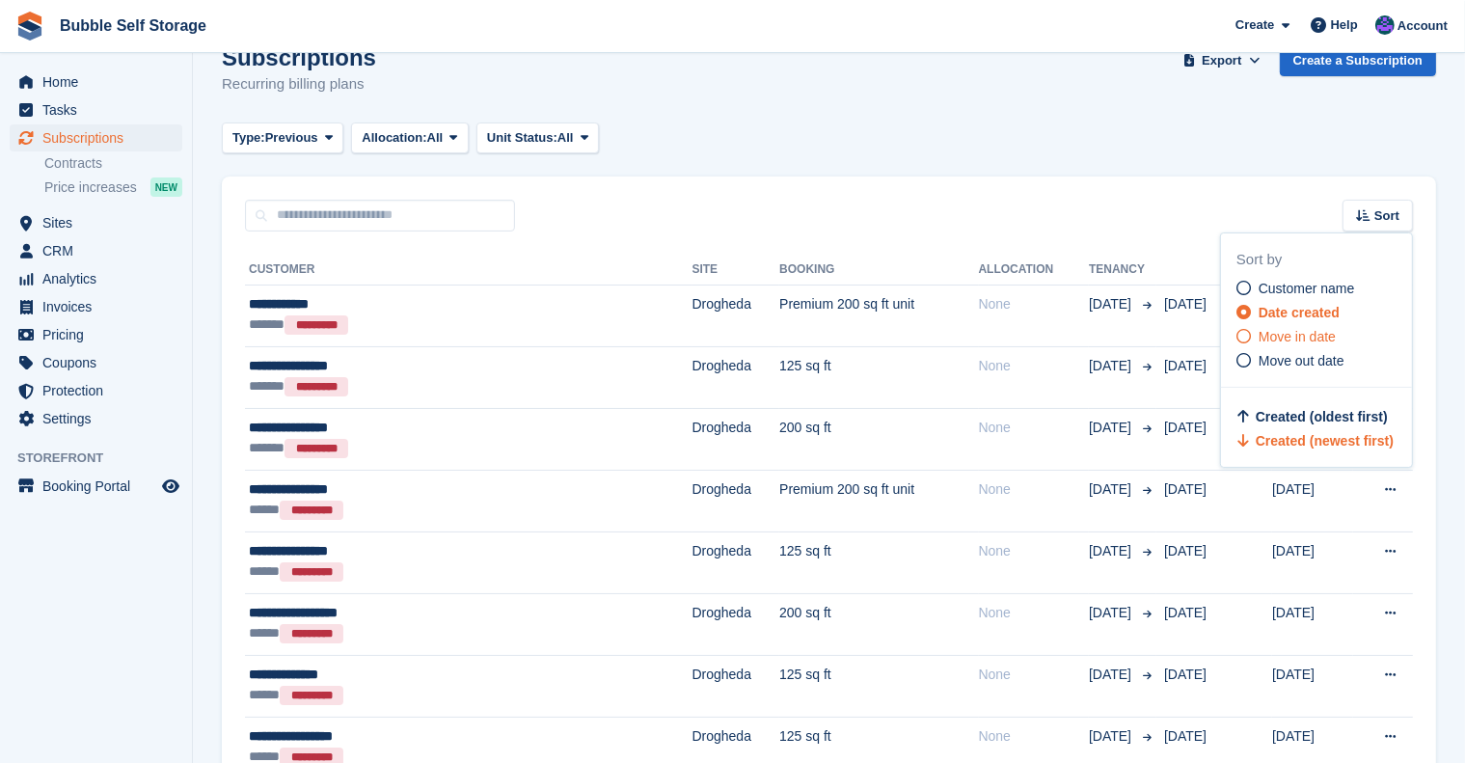
click at [1241, 335] on icon at bounding box center [1243, 336] width 14 height 14
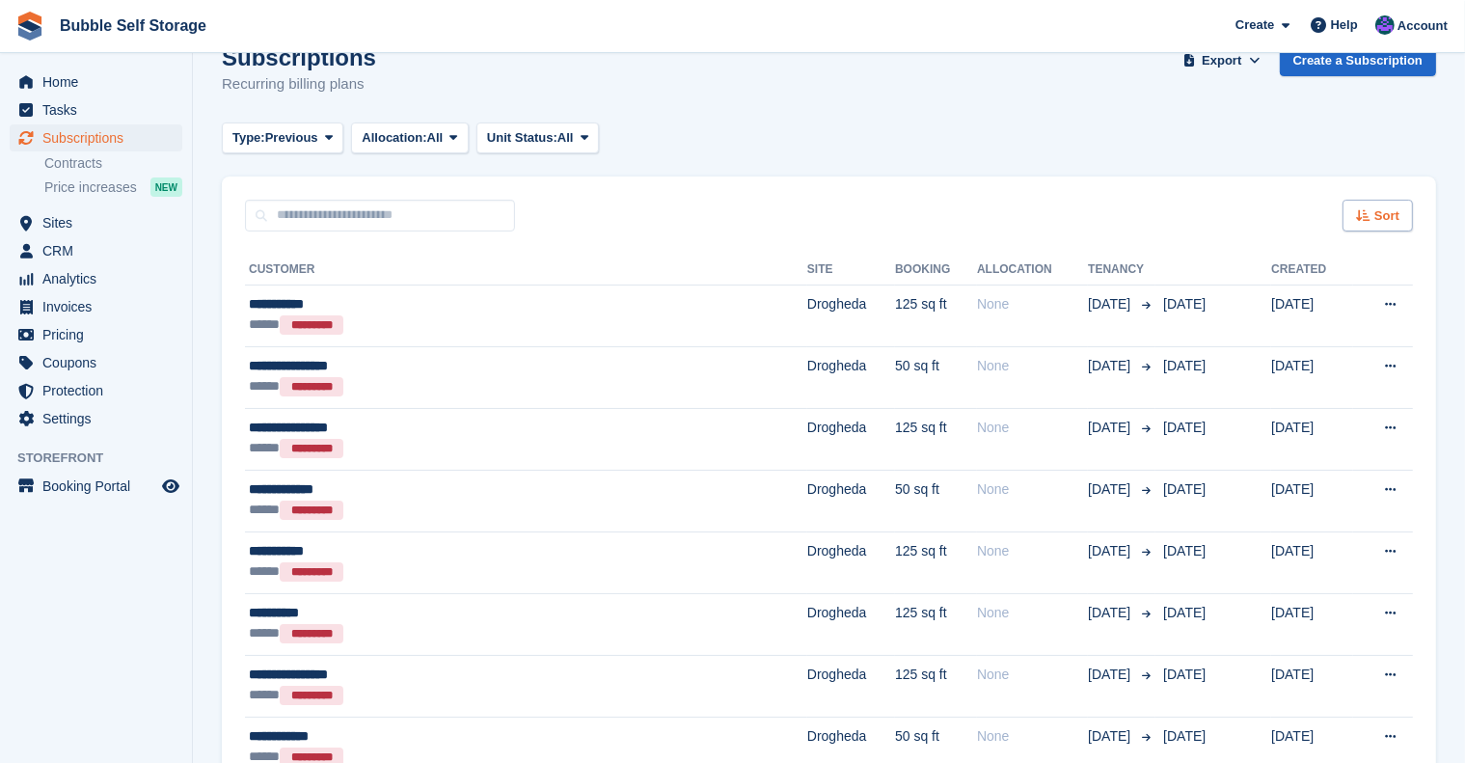
click at [1364, 201] on div "Sort" at bounding box center [1377, 216] width 70 height 32
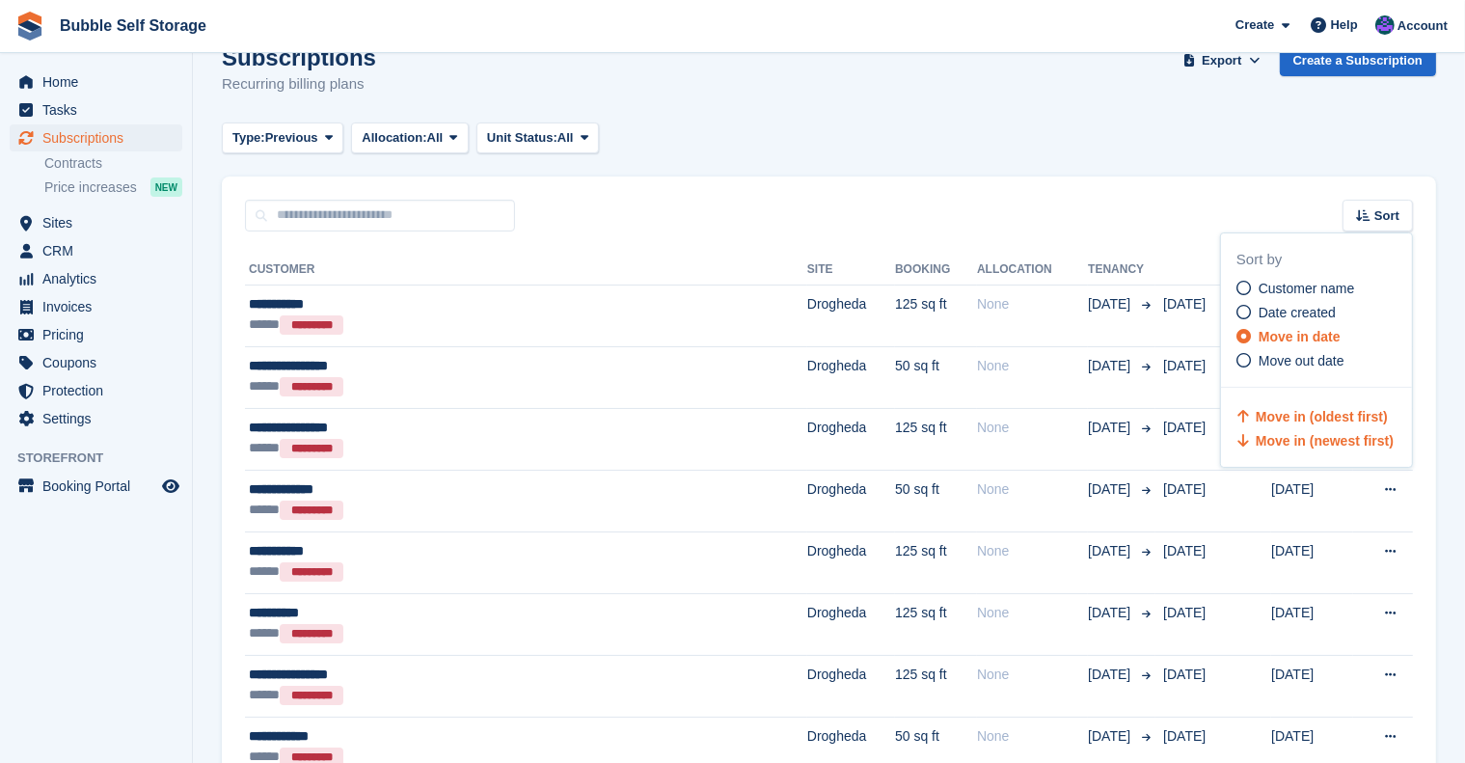
click at [1277, 439] on span "Move in (newest first)" at bounding box center [1325, 440] width 138 height 15
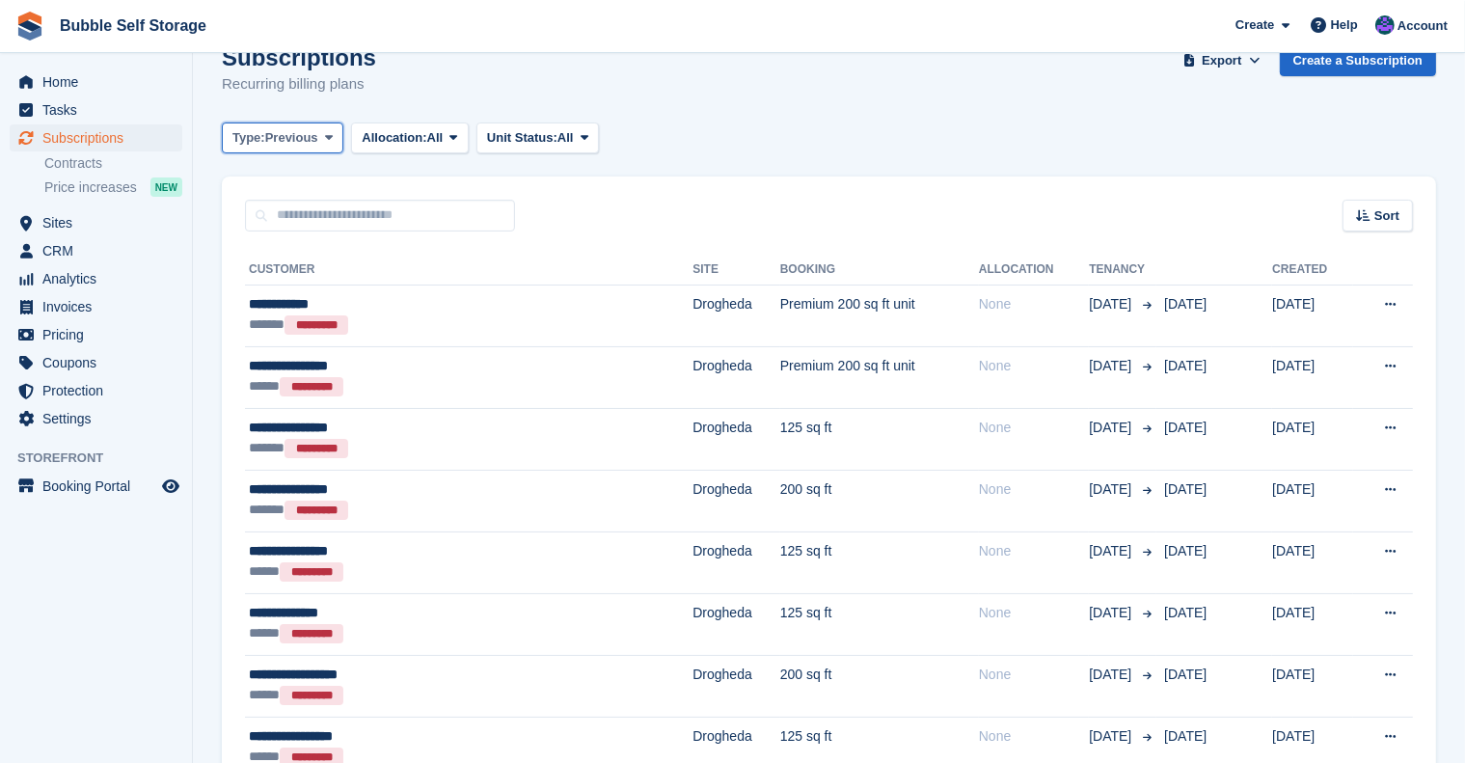
click at [252, 133] on span "Type:" at bounding box center [248, 137] width 33 height 19
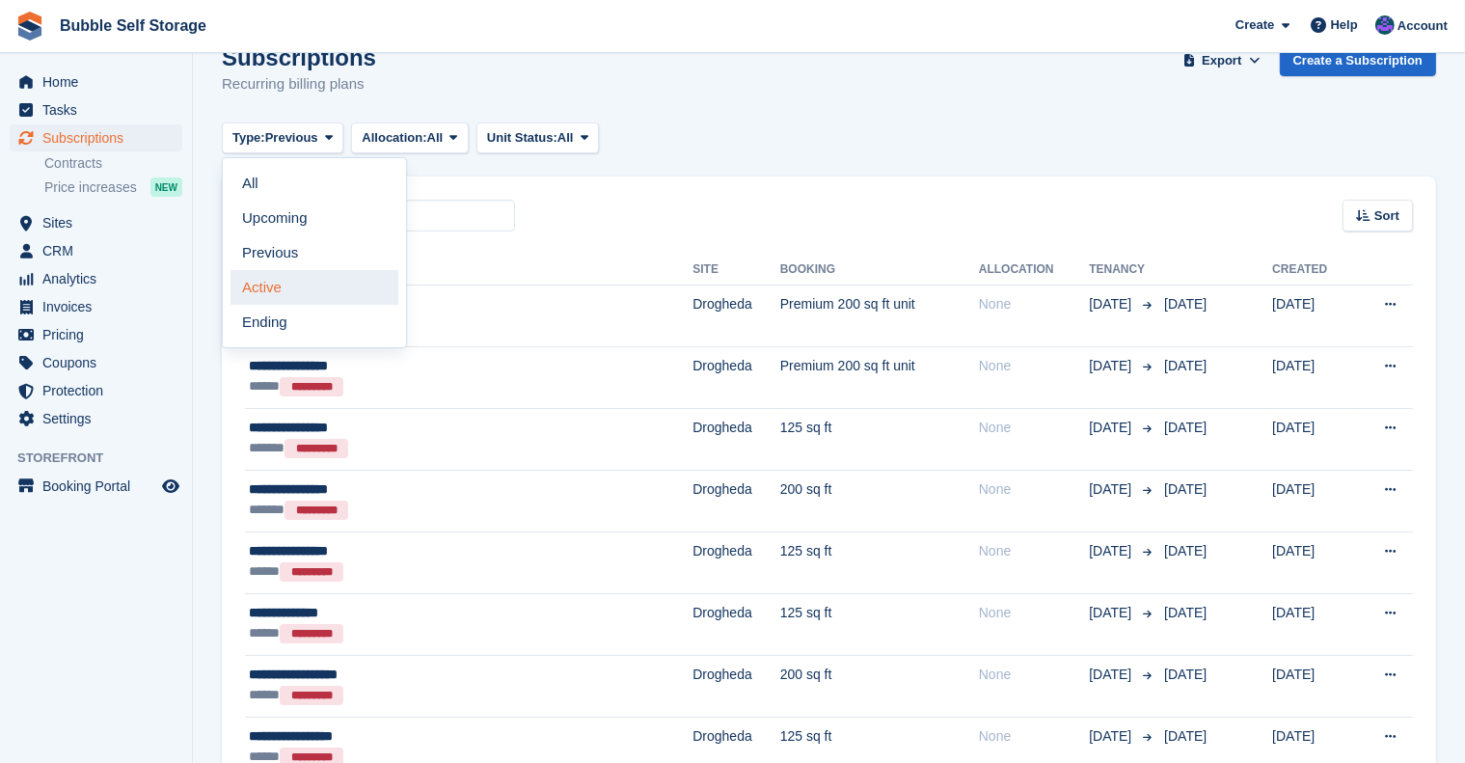
click at [252, 274] on link "Active" at bounding box center [314, 287] width 168 height 35
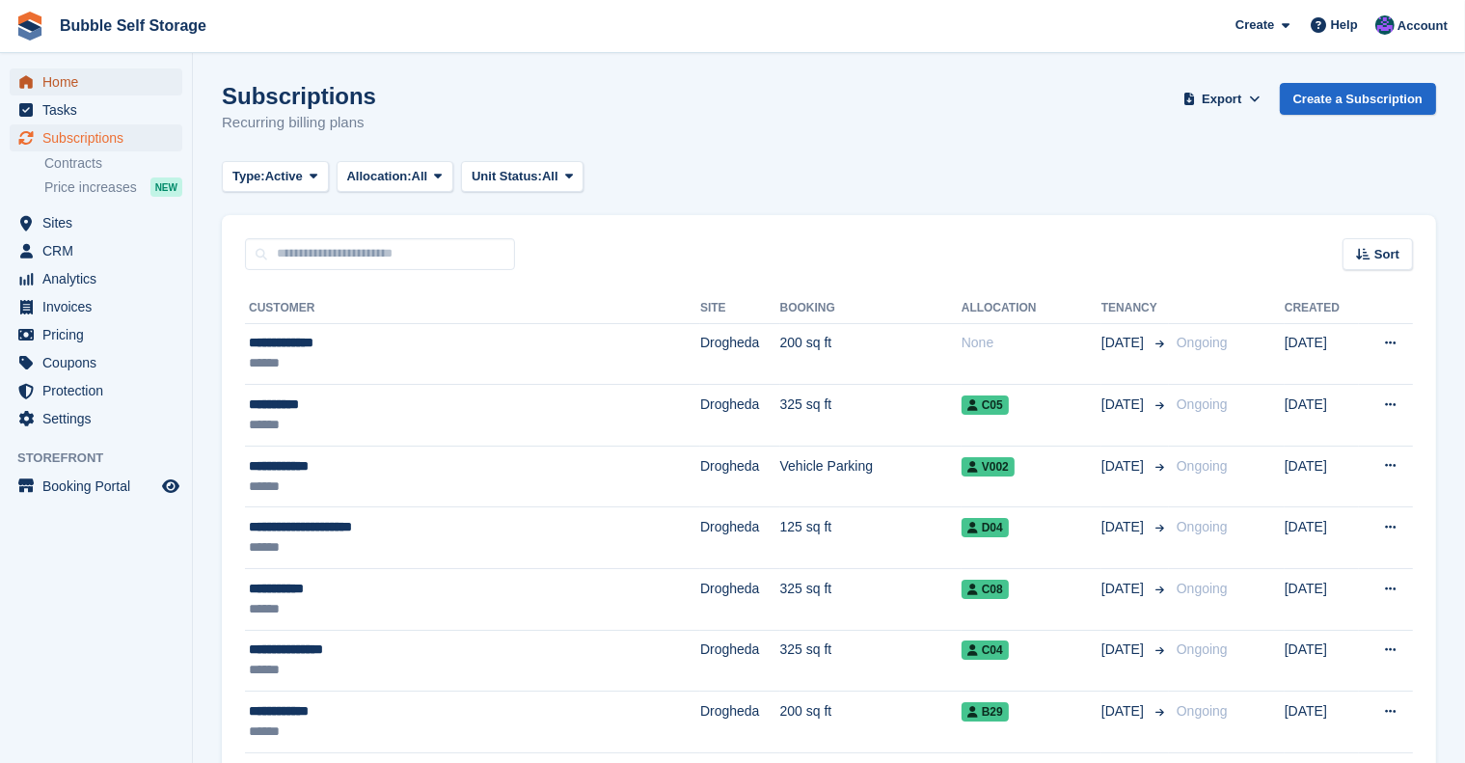
click at [83, 85] on span "Home" at bounding box center [100, 81] width 116 height 27
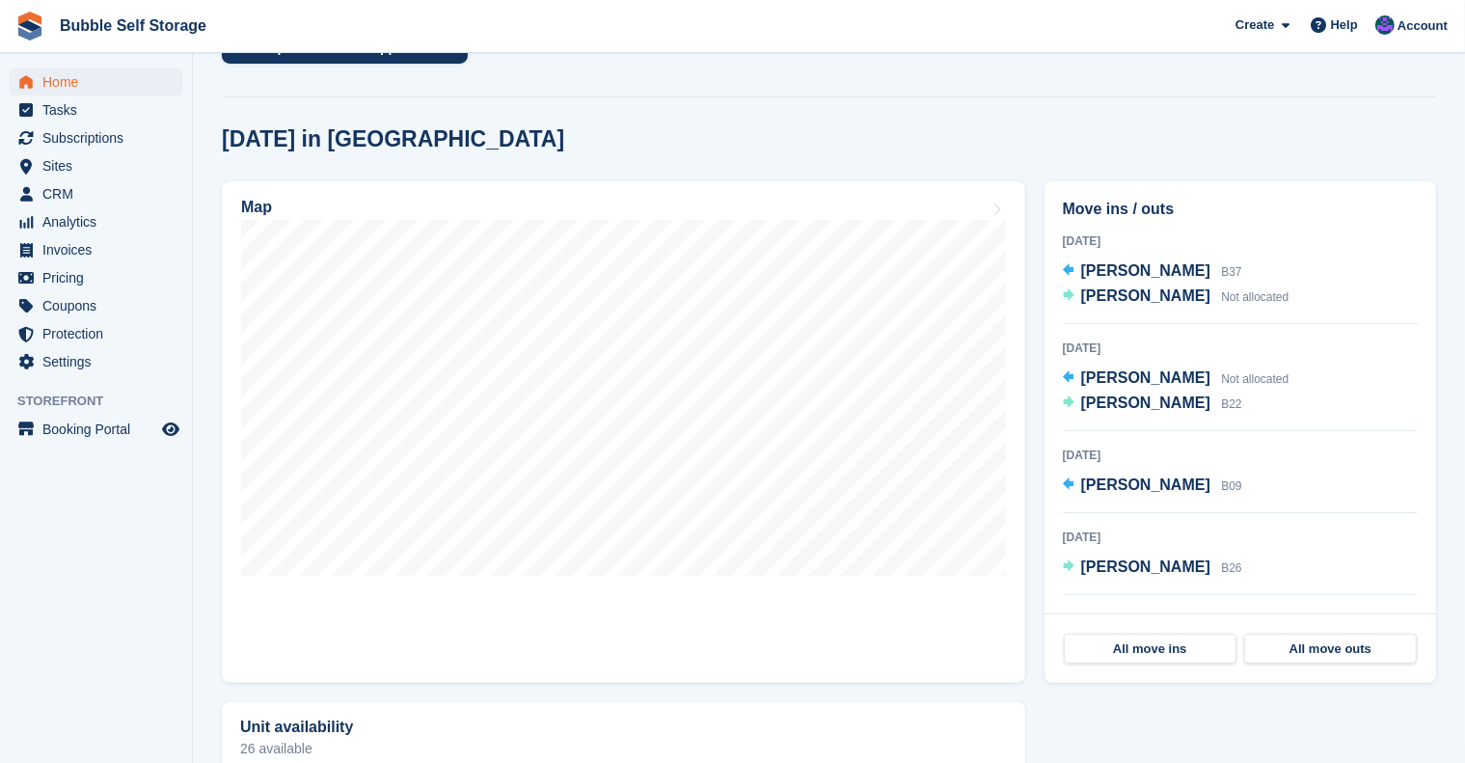
scroll to position [367, 0]
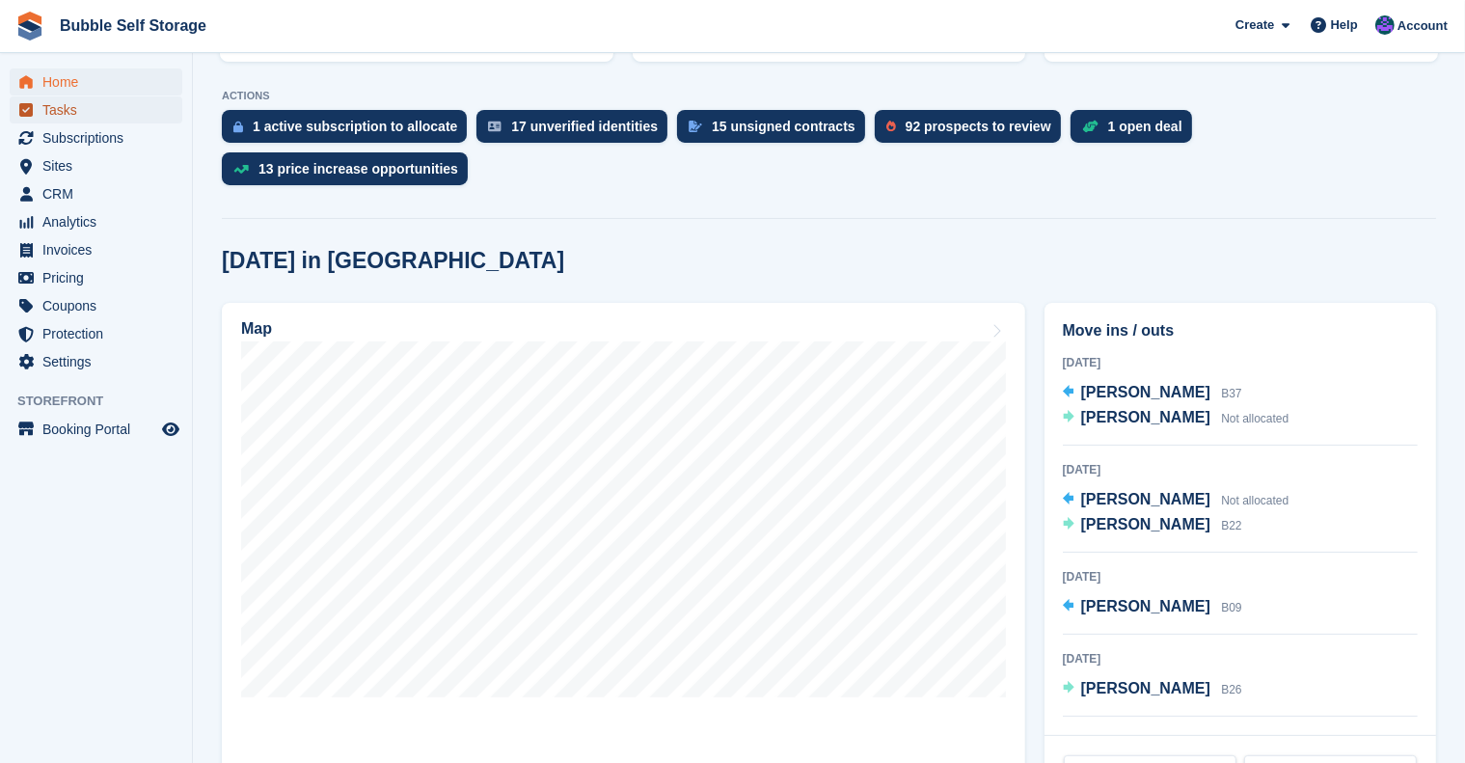
click at [55, 109] on span "Tasks" at bounding box center [100, 109] width 116 height 27
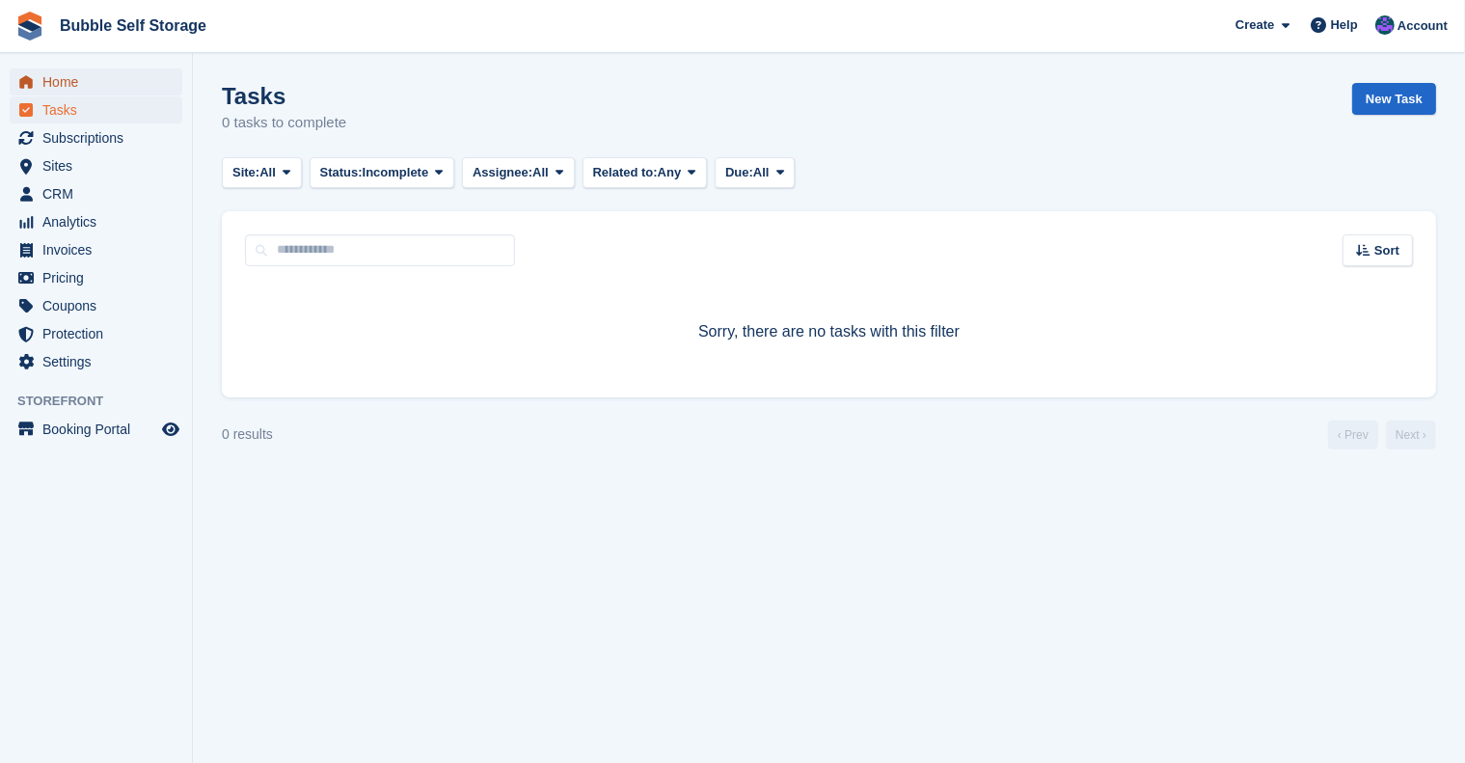
click at [66, 78] on span "Home" at bounding box center [100, 81] width 116 height 27
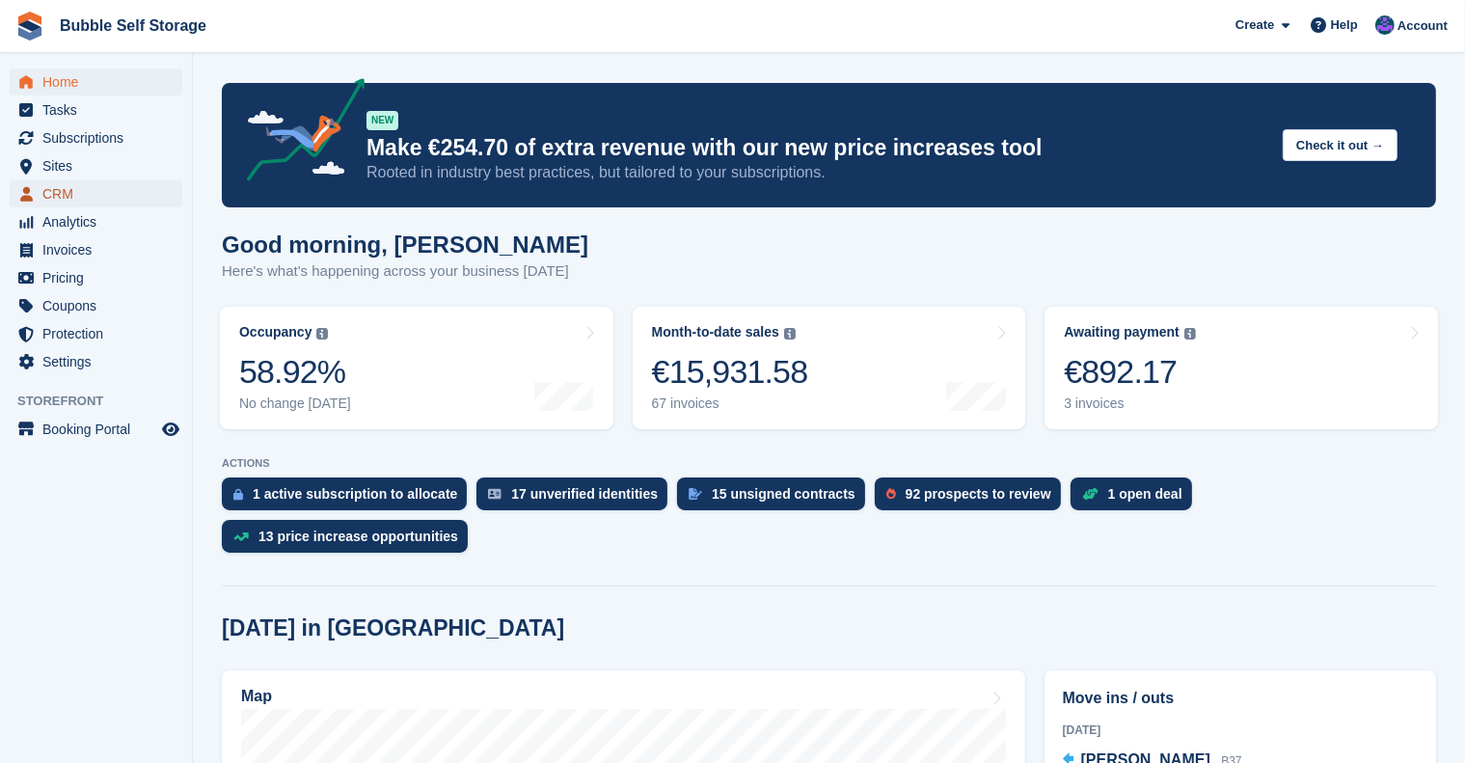
click at [68, 189] on span "CRM" at bounding box center [100, 193] width 116 height 27
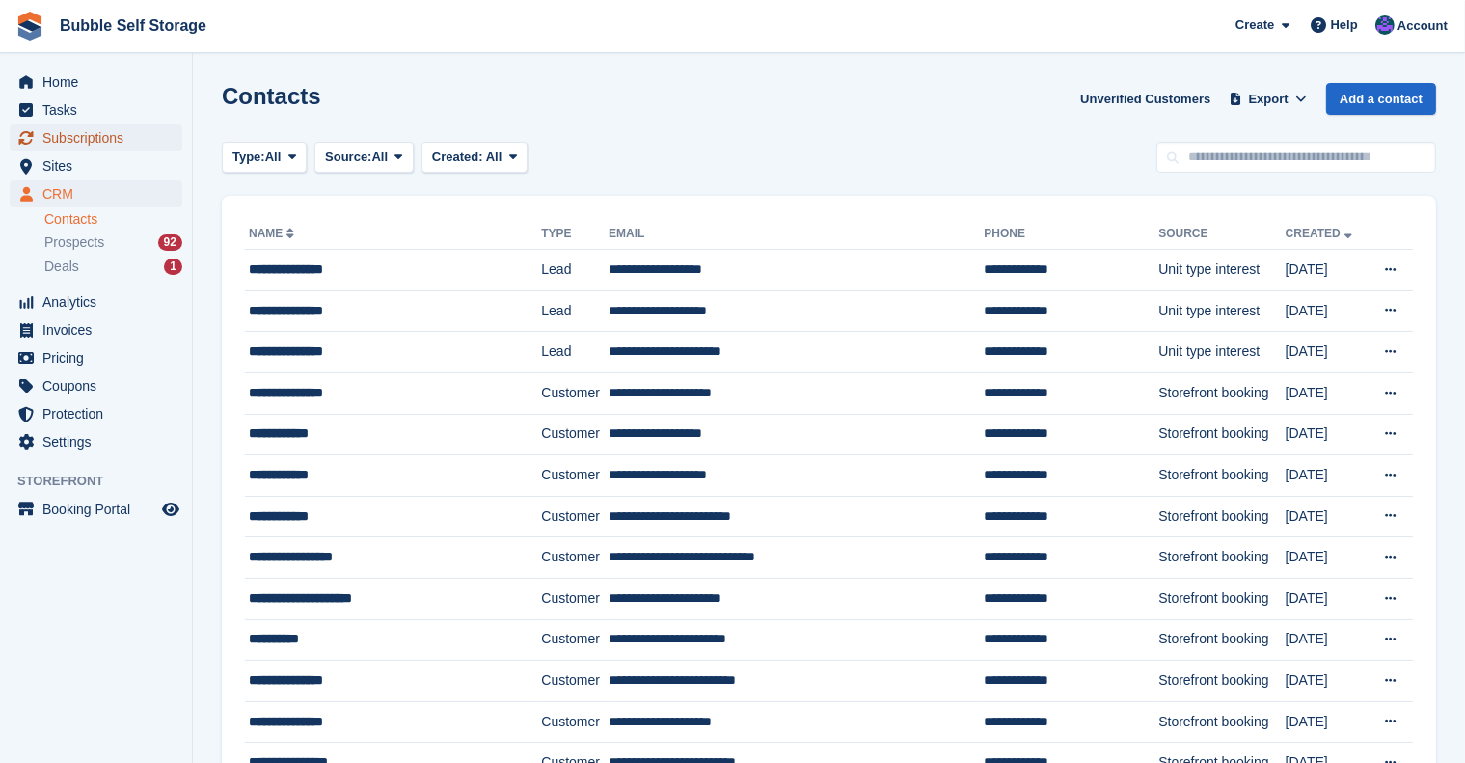
click at [81, 138] on span "Subscriptions" at bounding box center [100, 137] width 116 height 27
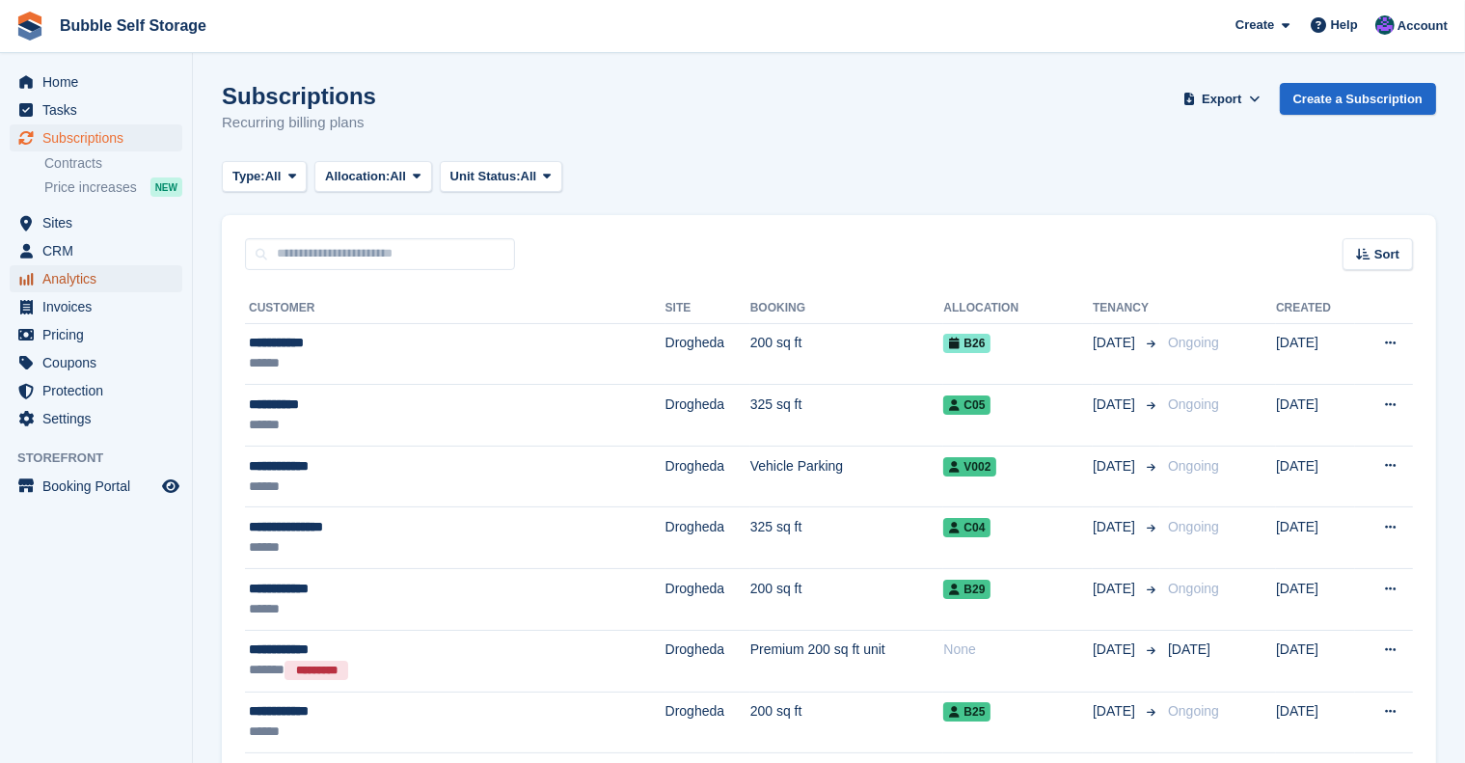
click at [76, 278] on span "Analytics" at bounding box center [100, 278] width 116 height 27
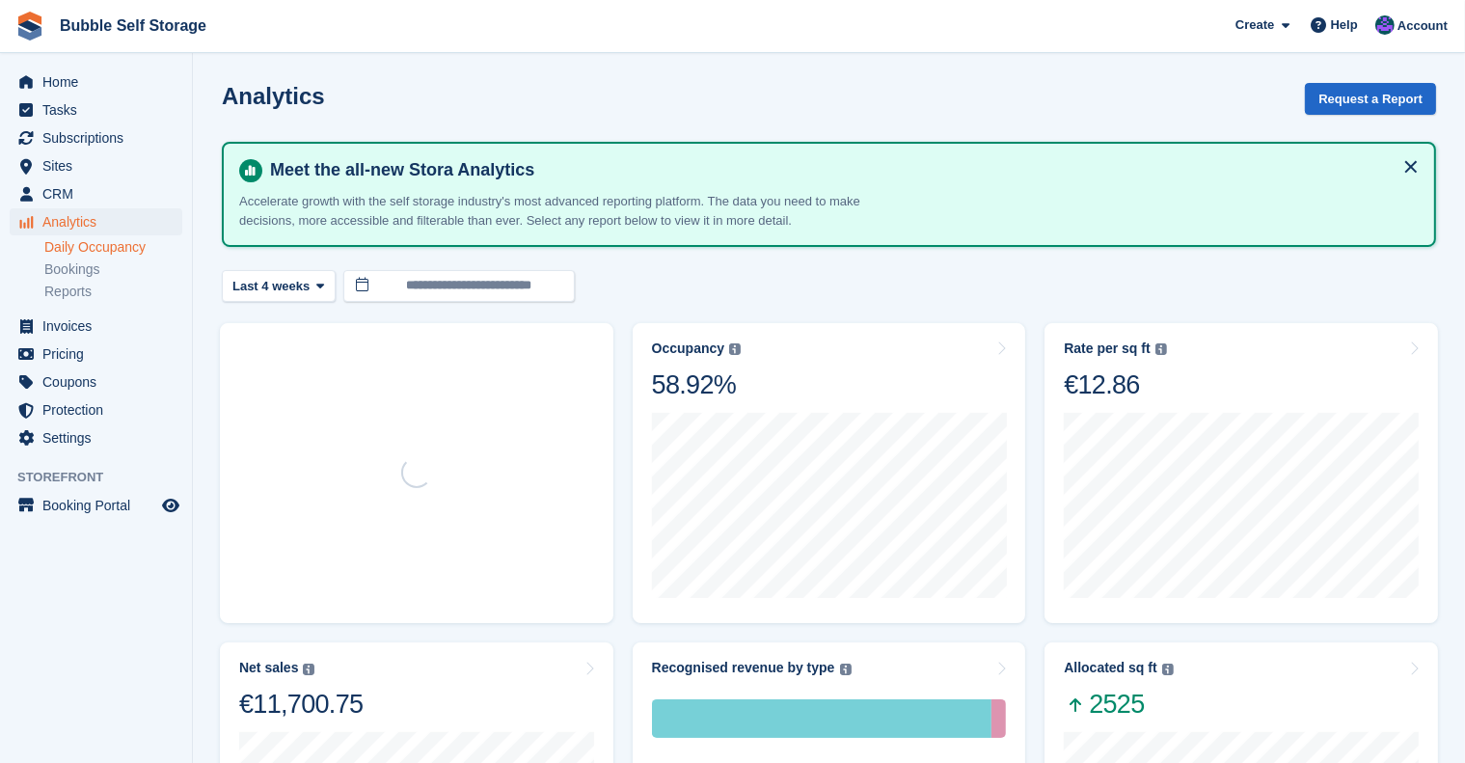
click at [80, 243] on link "Daily Occupancy" at bounding box center [113, 247] width 138 height 18
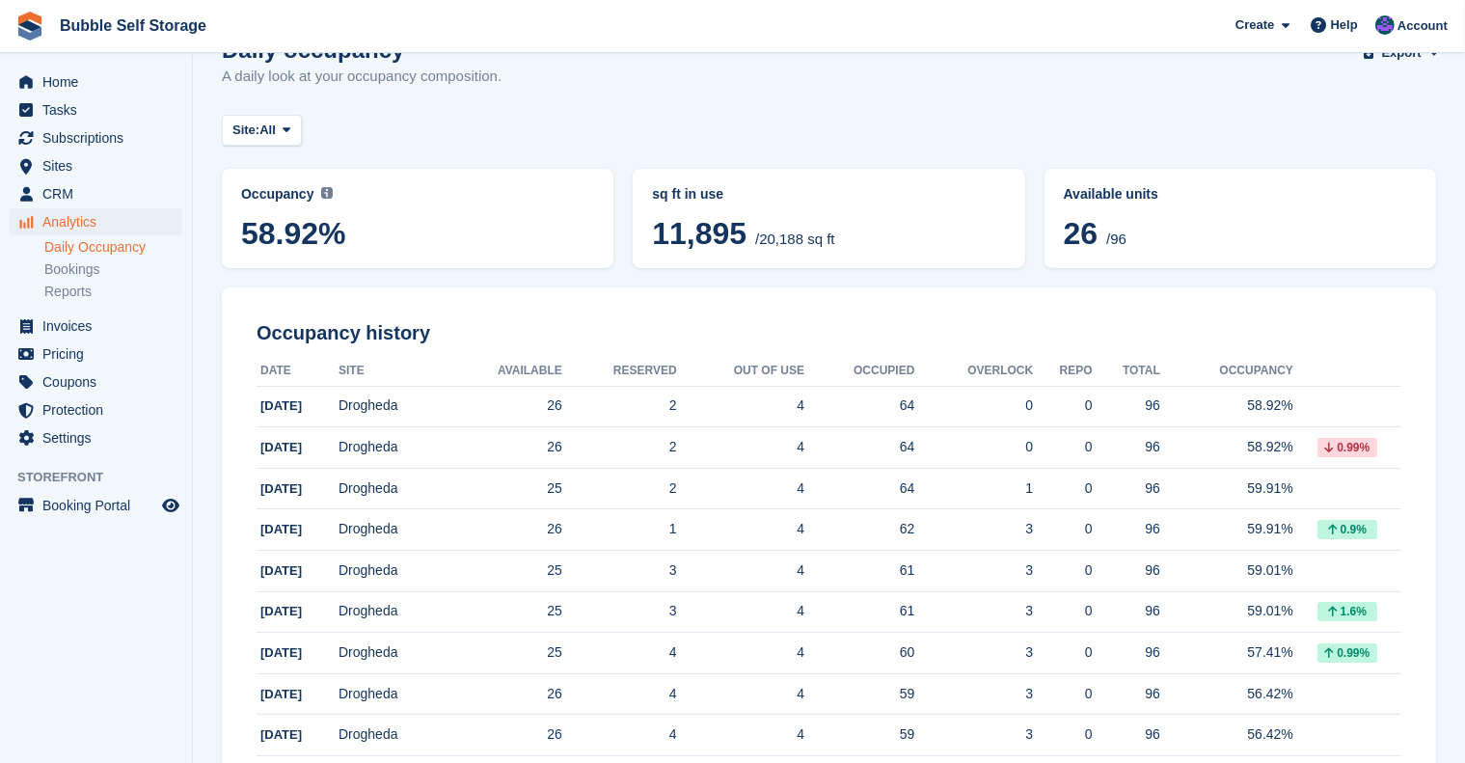
scroll to position [65, 0]
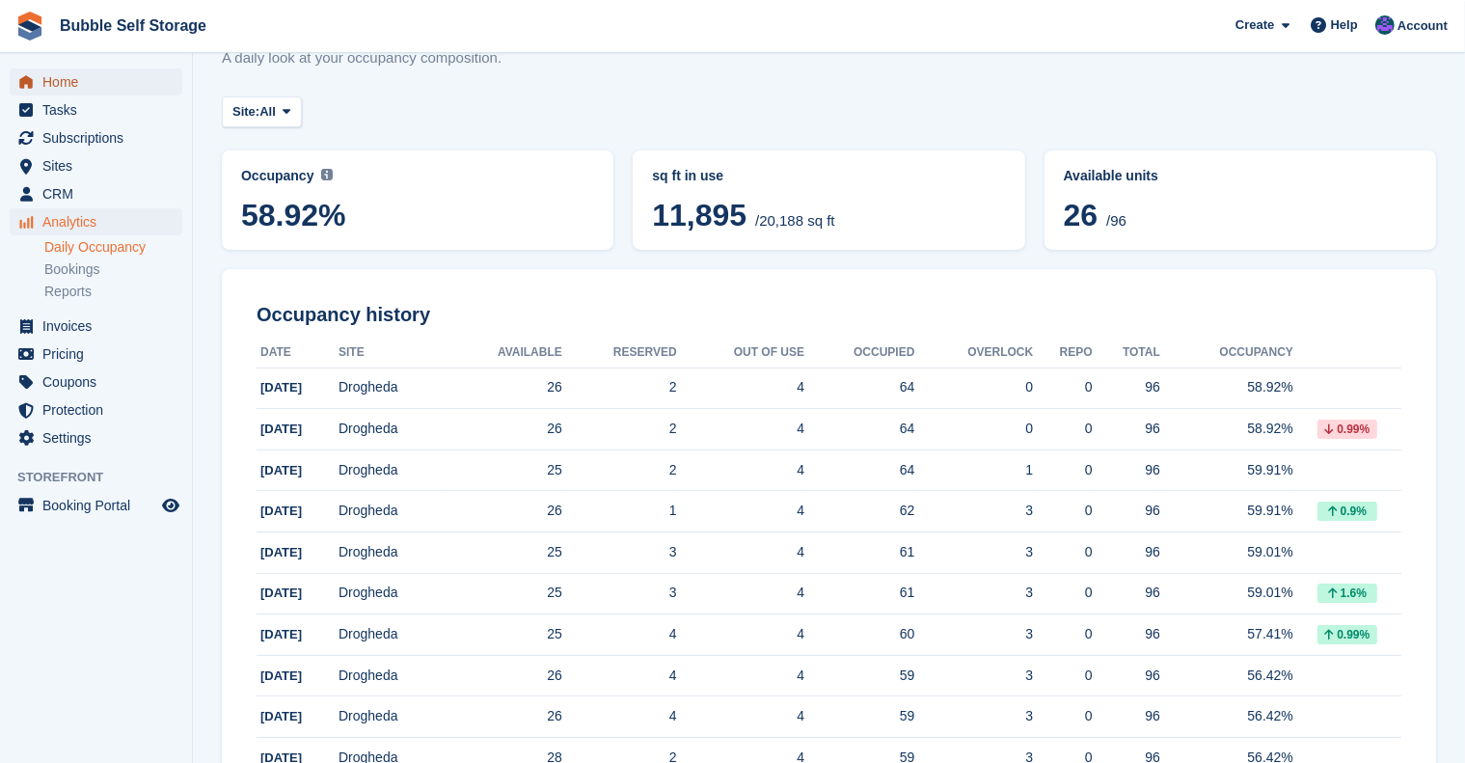
click at [62, 79] on span "Home" at bounding box center [100, 81] width 116 height 27
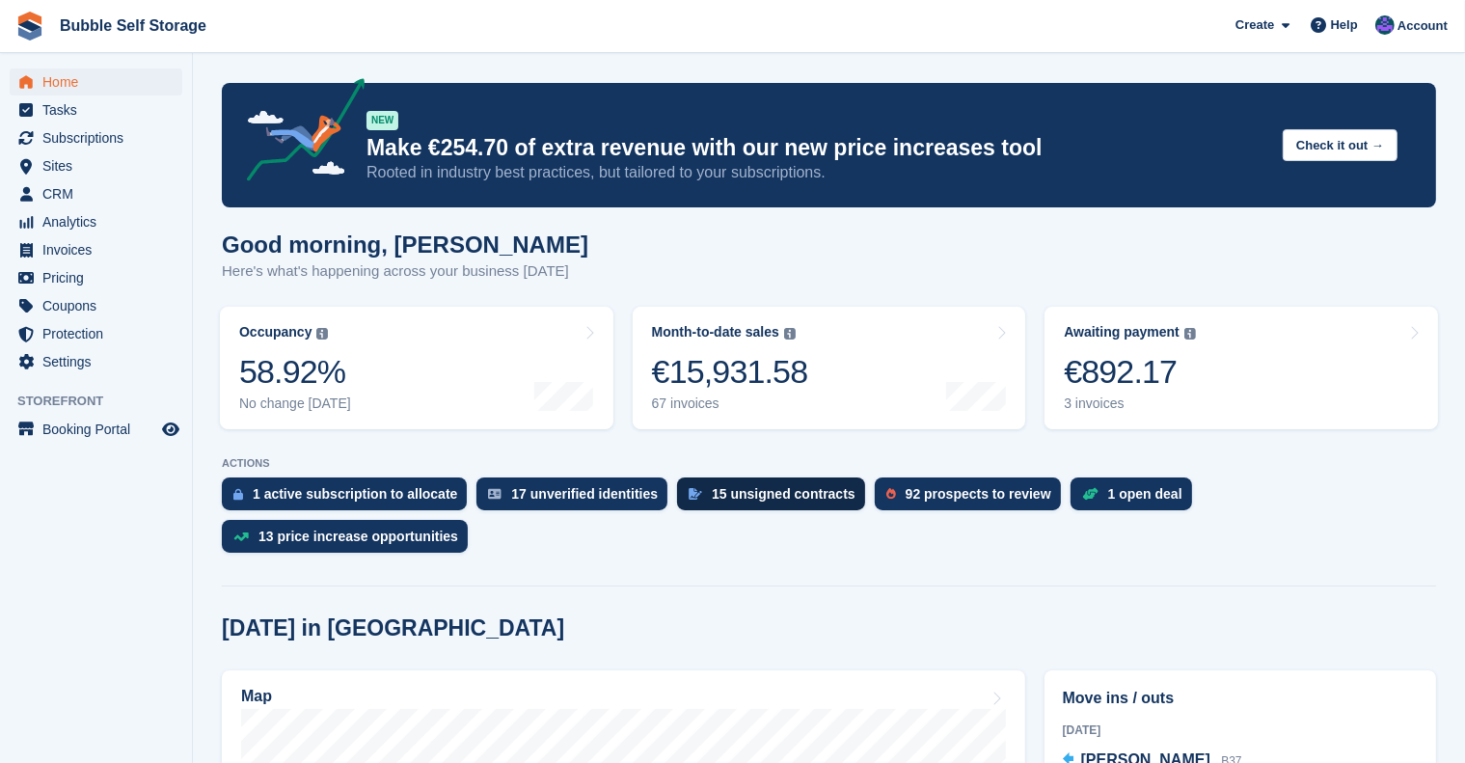
click at [724, 492] on div "15 unsigned contracts" at bounding box center [784, 493] width 144 height 15
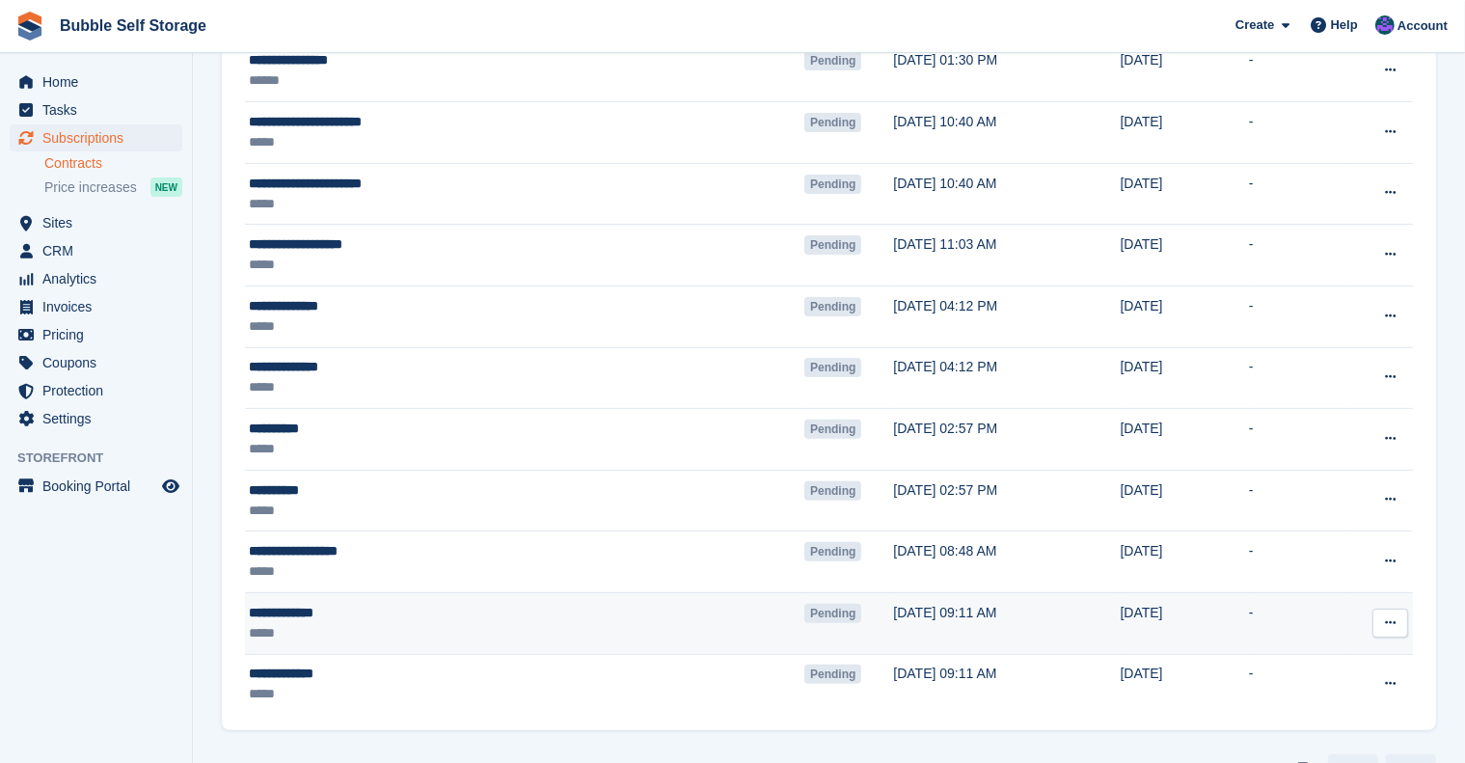
scroll to position [501, 0]
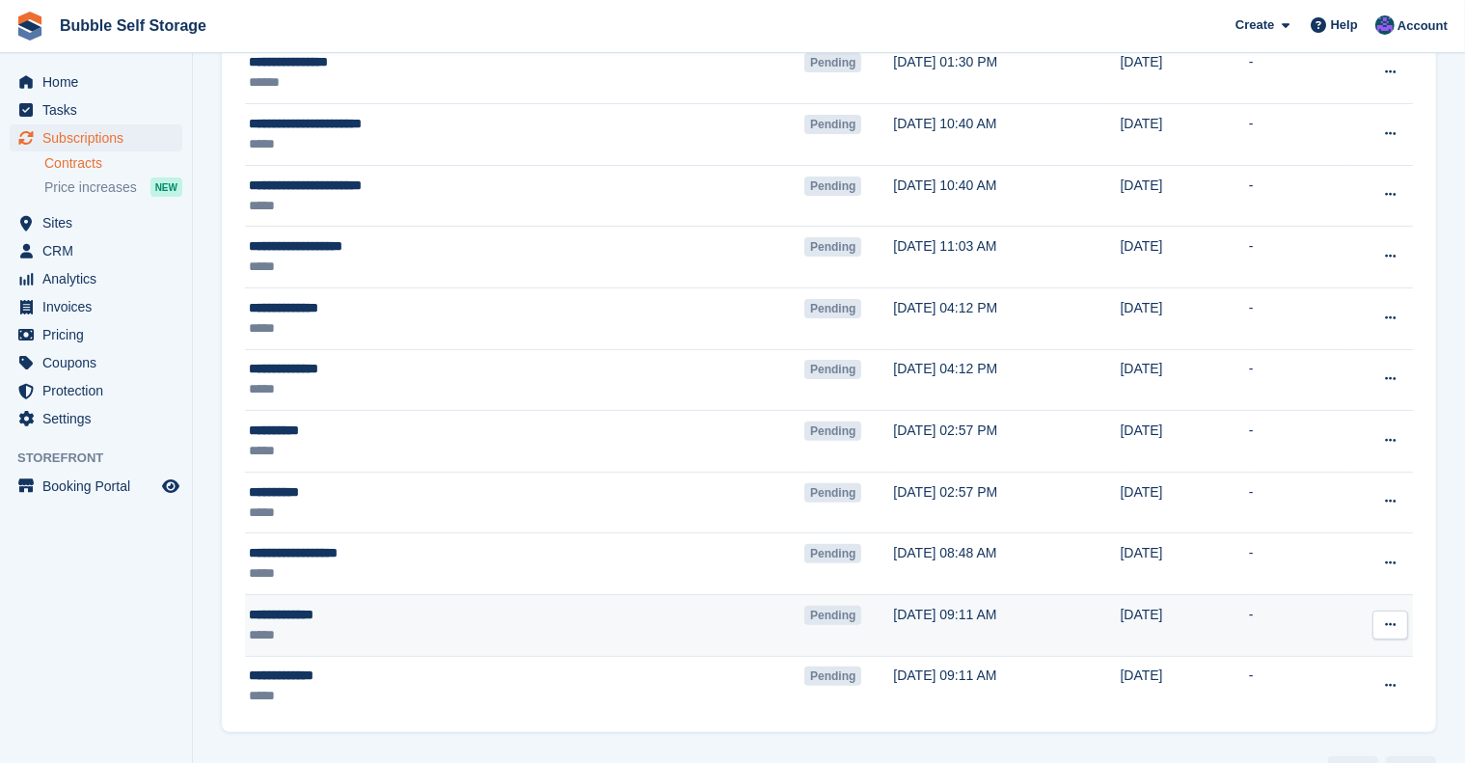
click at [289, 554] on div "**********" at bounding box center [427, 553] width 356 height 20
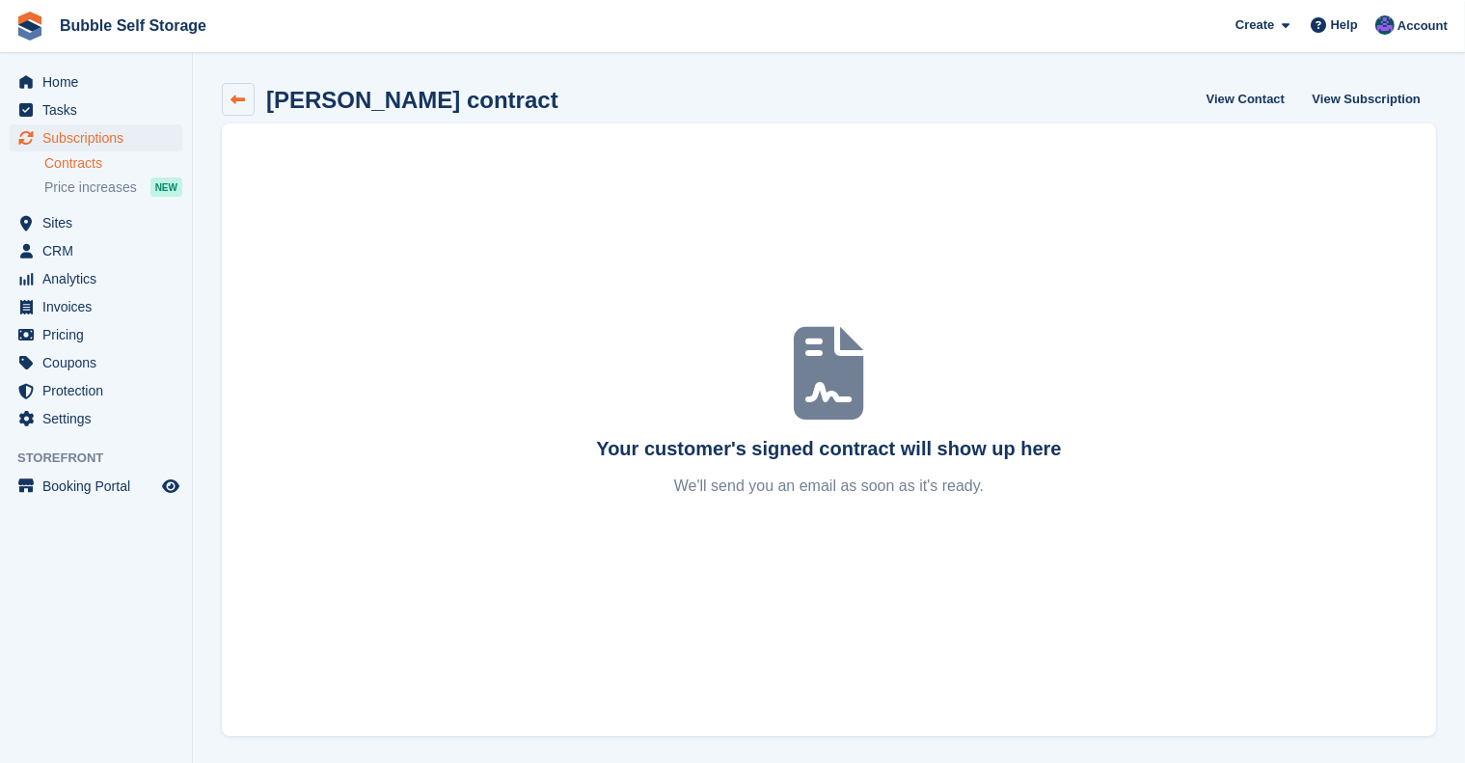
click at [246, 101] on link at bounding box center [238, 99] width 33 height 33
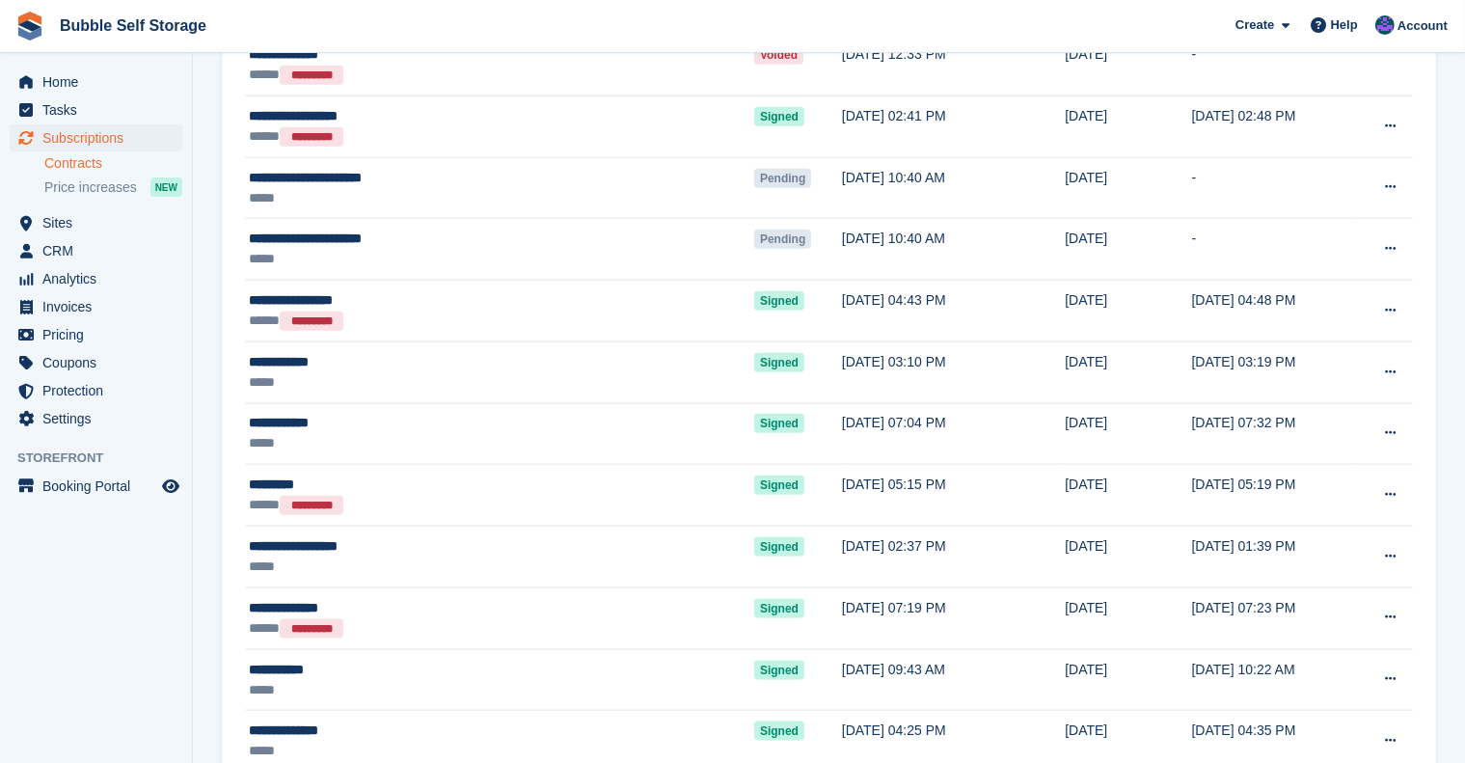
scroll to position [2231, 0]
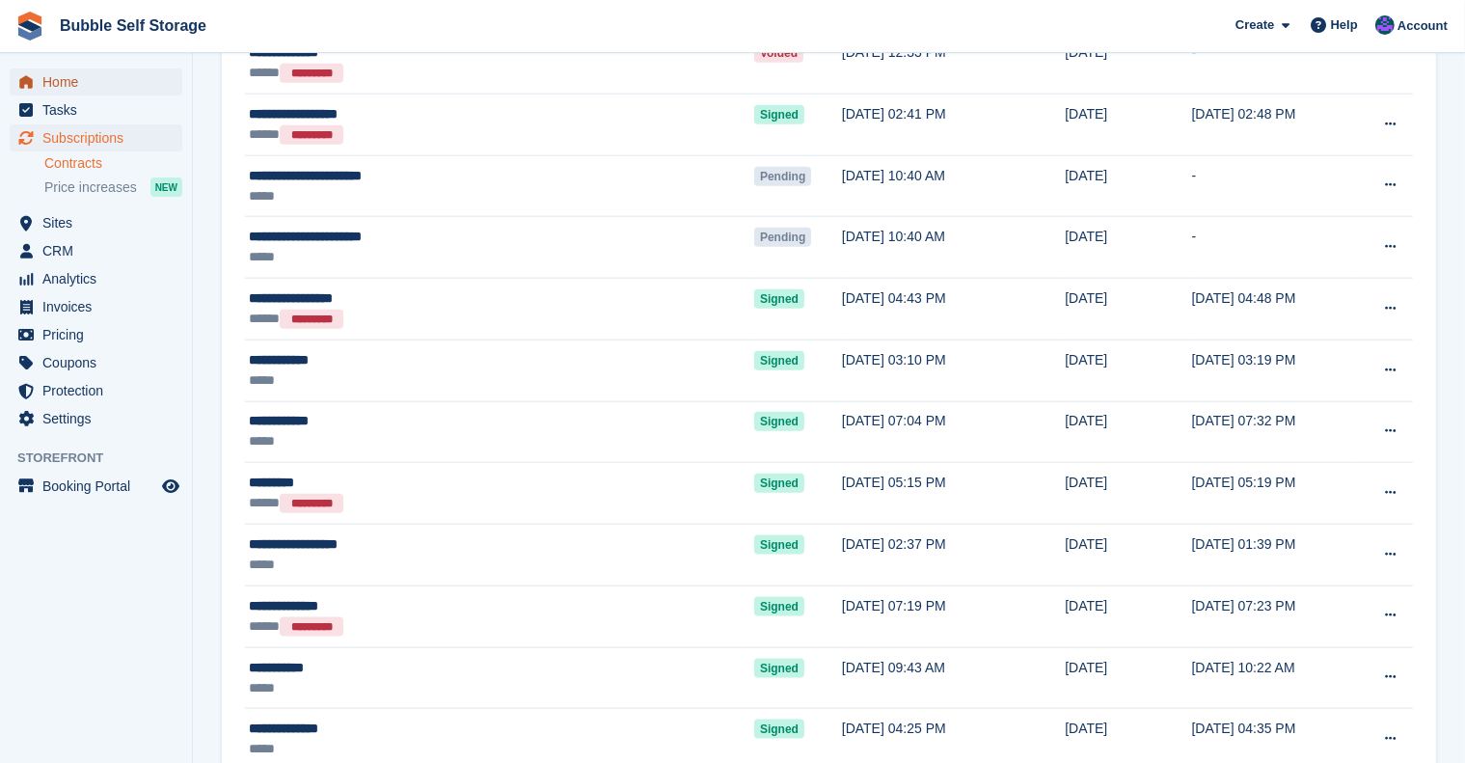
click at [62, 77] on span "Home" at bounding box center [100, 81] width 116 height 27
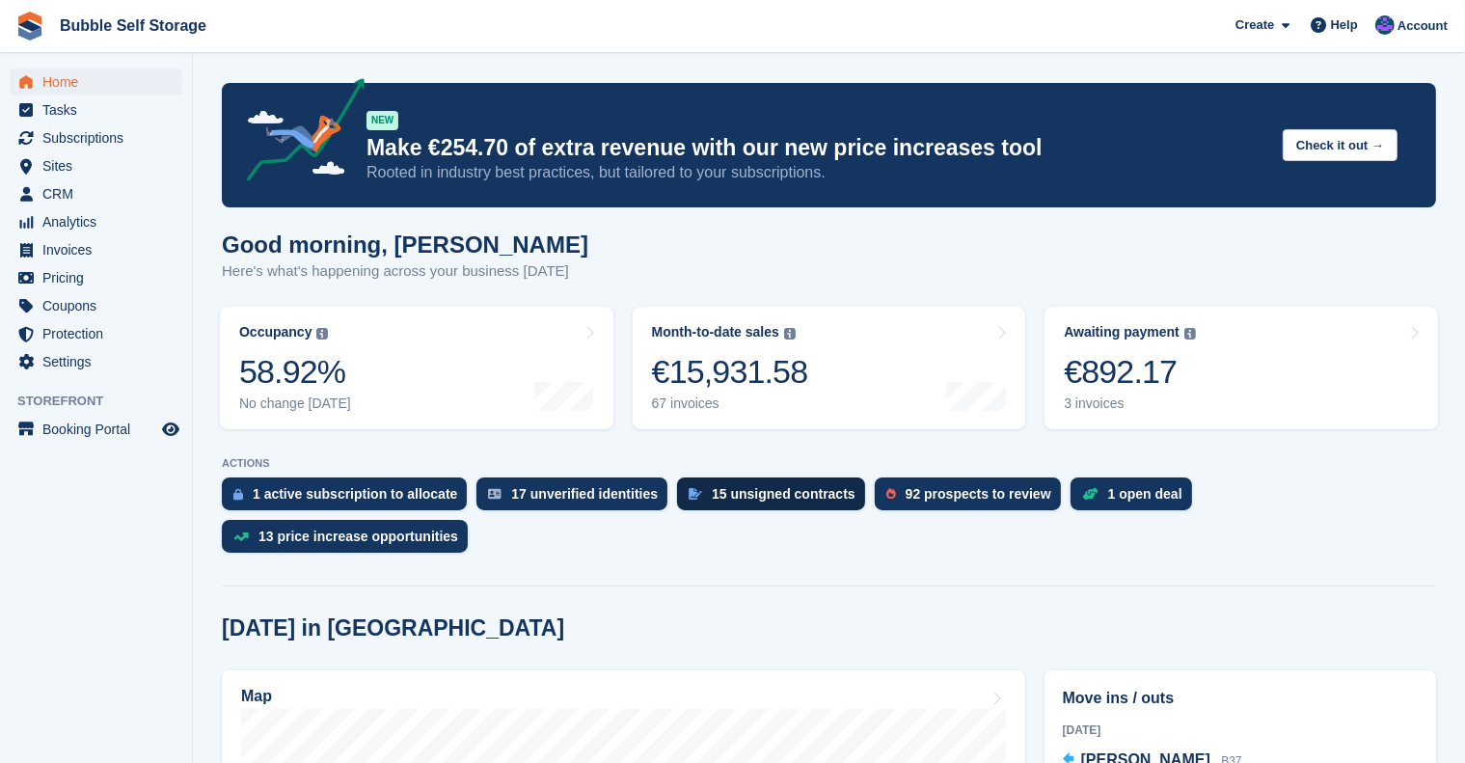
click at [719, 500] on div "15 unsigned contracts" at bounding box center [784, 493] width 144 height 15
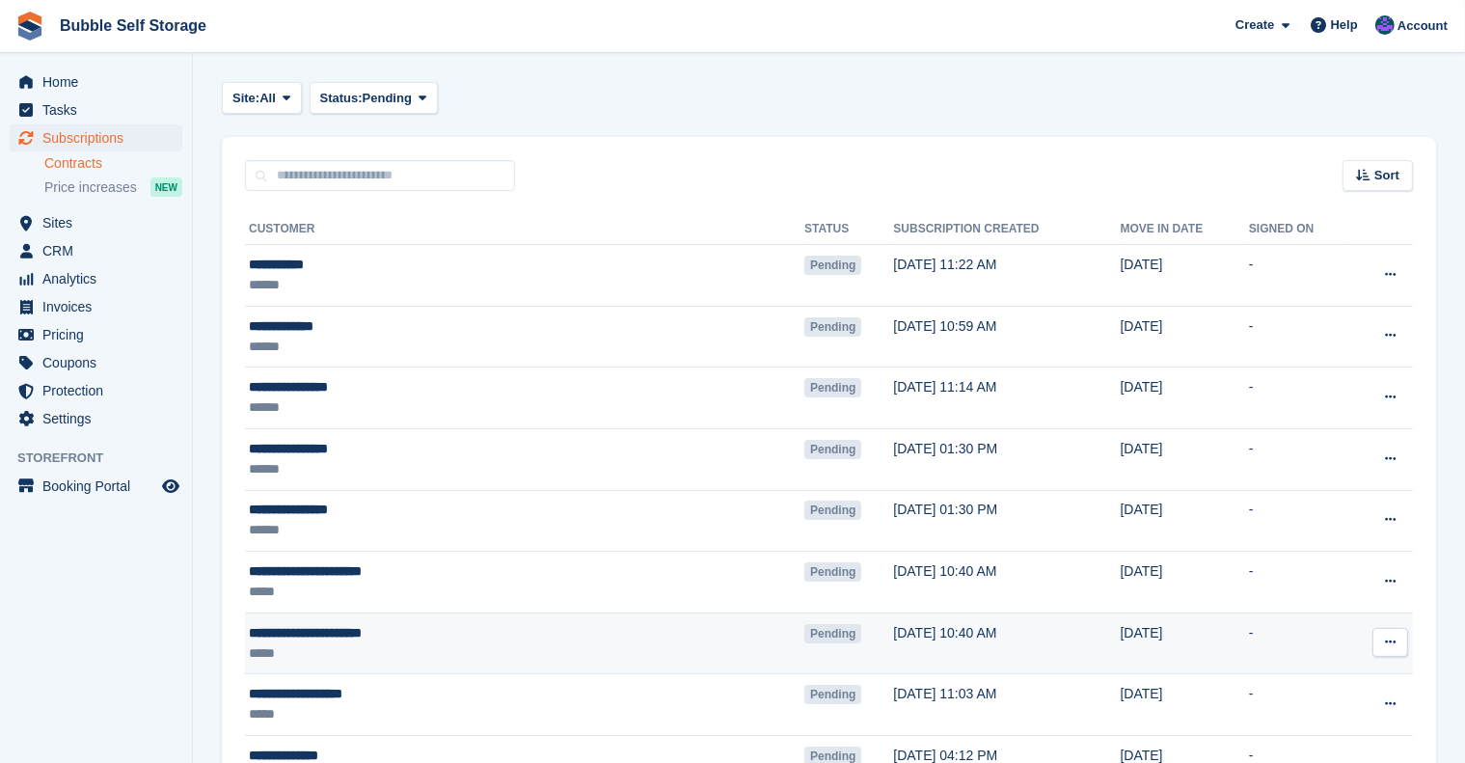
scroll to position [53, 0]
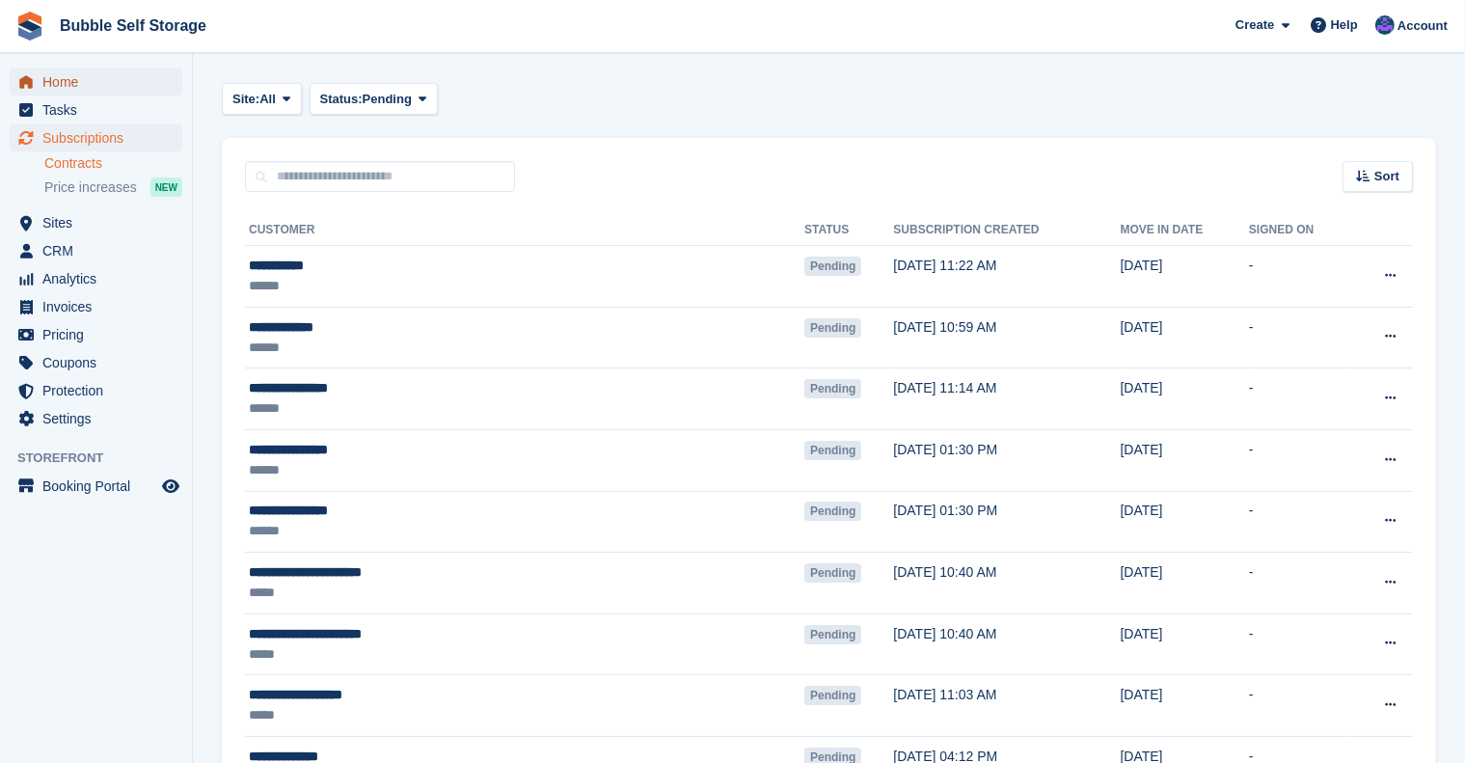
click at [49, 84] on span "Home" at bounding box center [100, 81] width 116 height 27
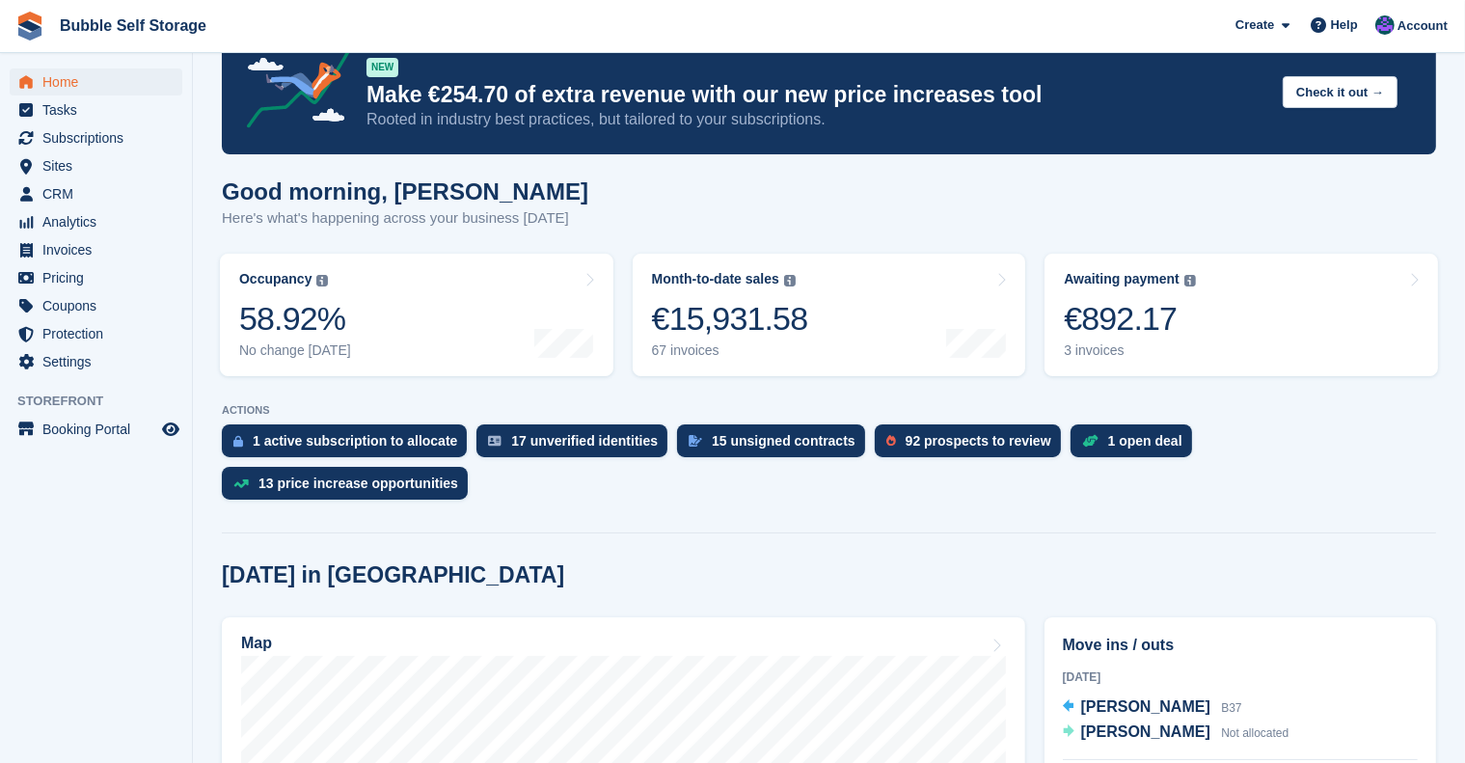
scroll to position [58, 0]
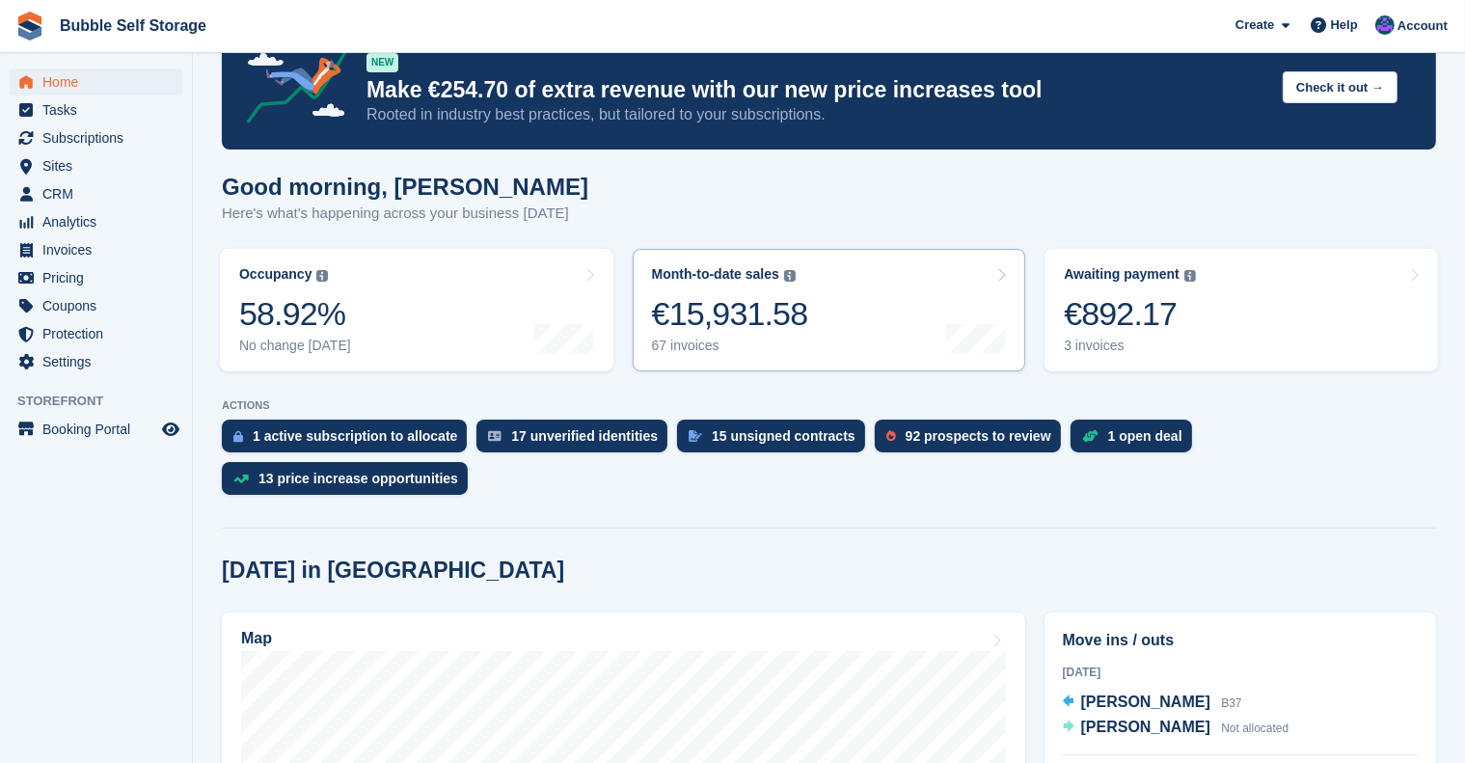
click at [991, 268] on div at bounding box center [976, 274] width 60 height 16
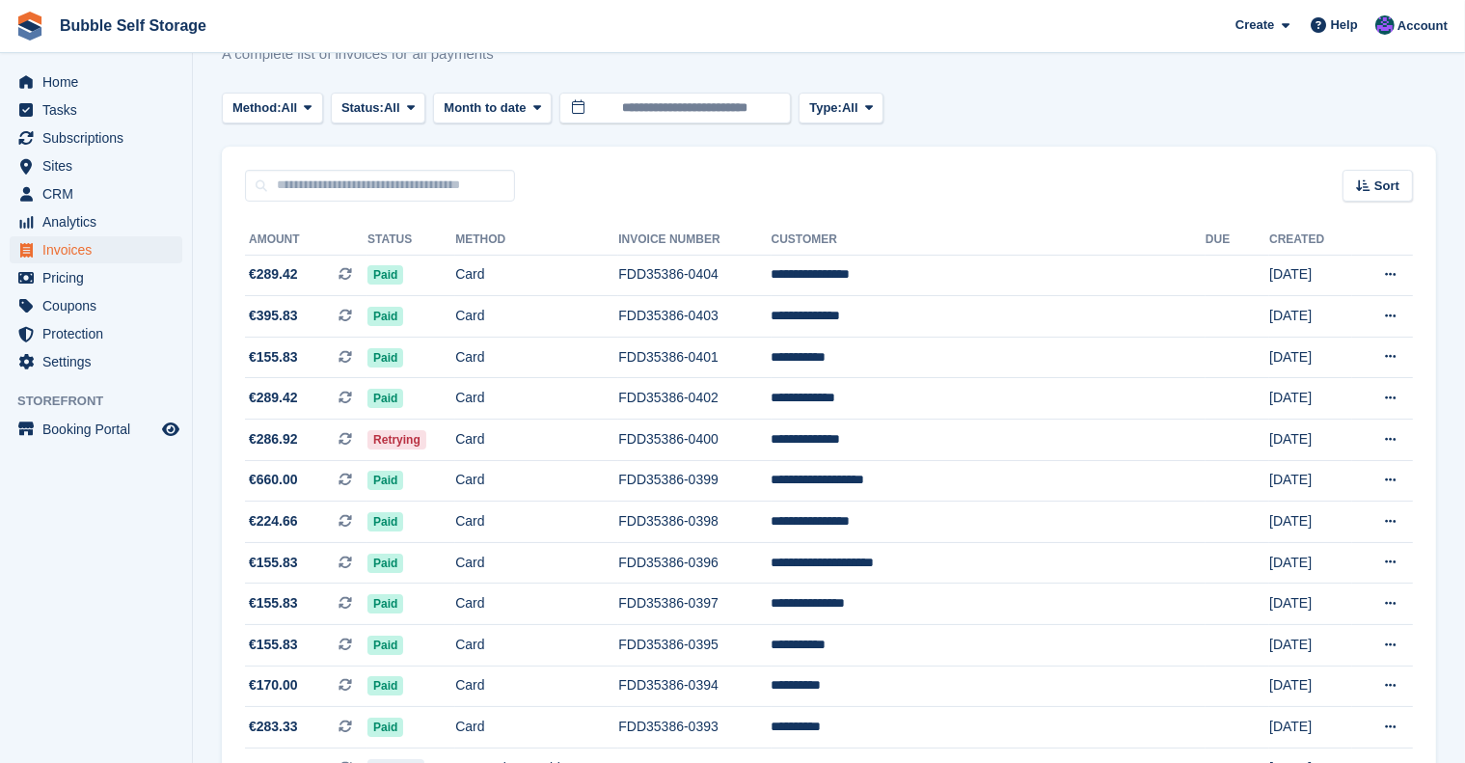
scroll to position [68, 0]
